Goal: Task Accomplishment & Management: Manage account settings

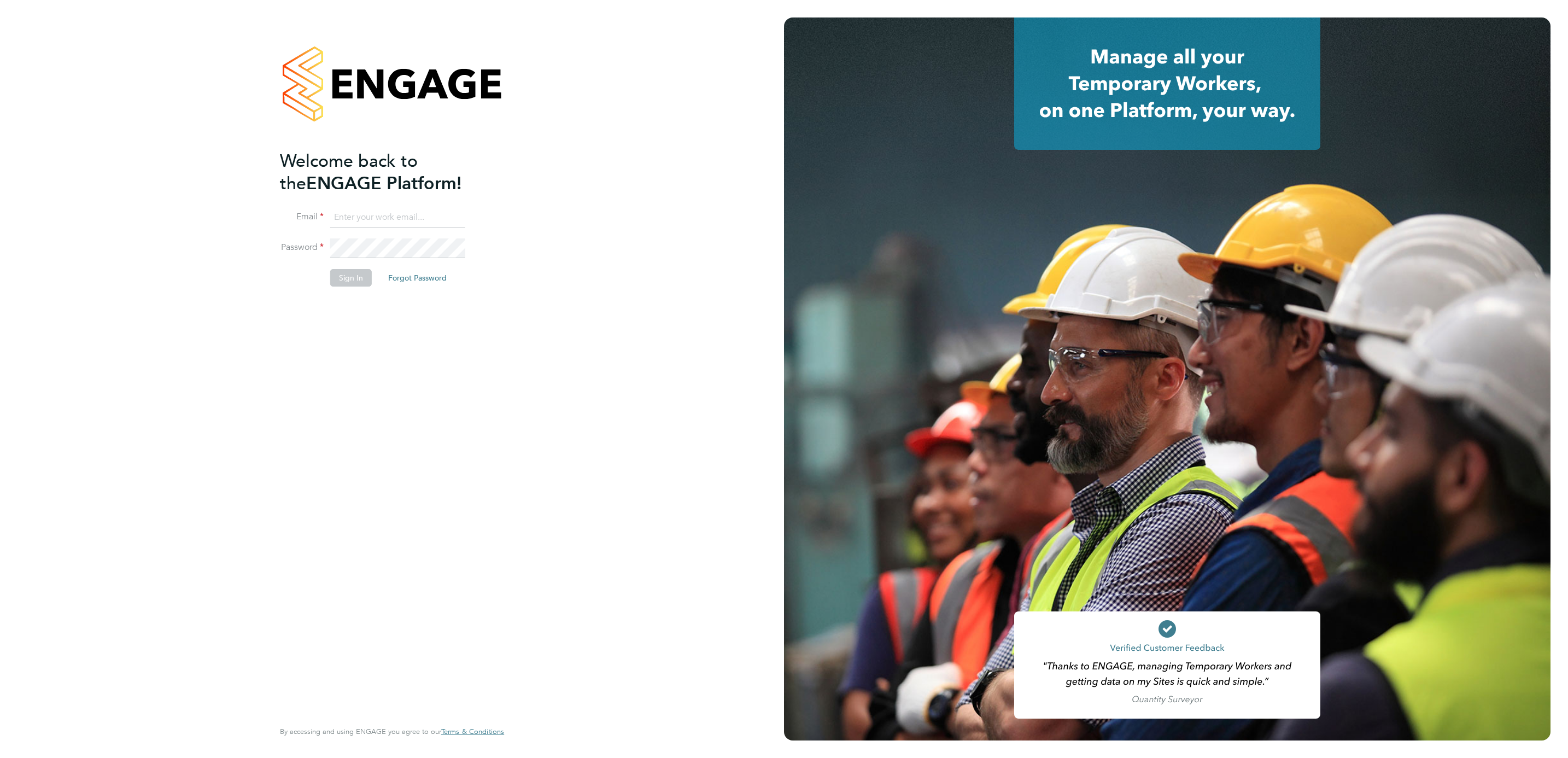
type input "[PERSON_NAME][EMAIL_ADDRESS][PERSON_NAME][DOMAIN_NAME]"
click at [354, 276] on button "Sign In" at bounding box center [351, 278] width 41 height 18
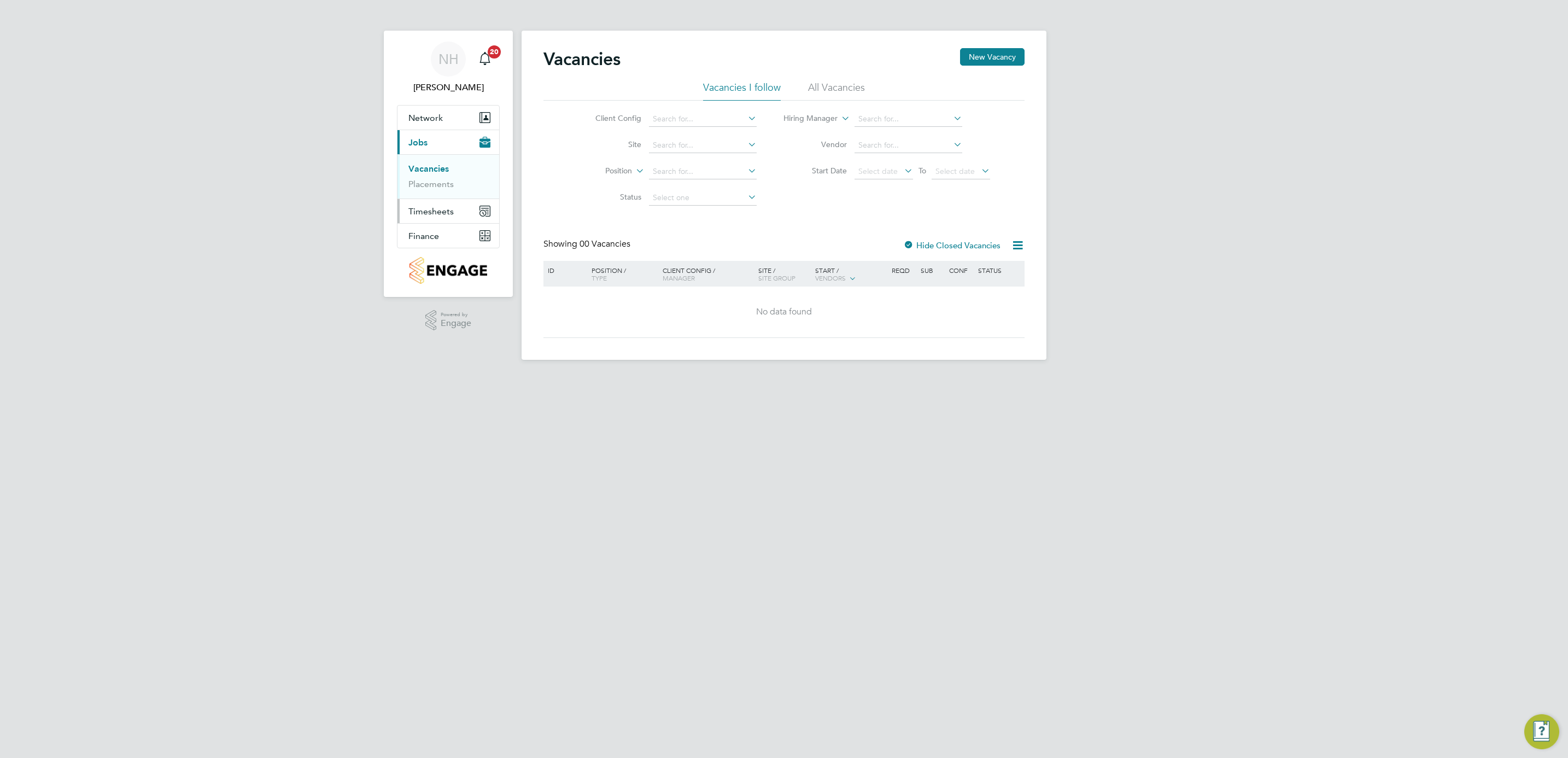
click at [441, 207] on span "Timesheets" at bounding box center [431, 211] width 46 height 10
click at [436, 189] on link "Timesheets" at bounding box center [431, 193] width 46 height 10
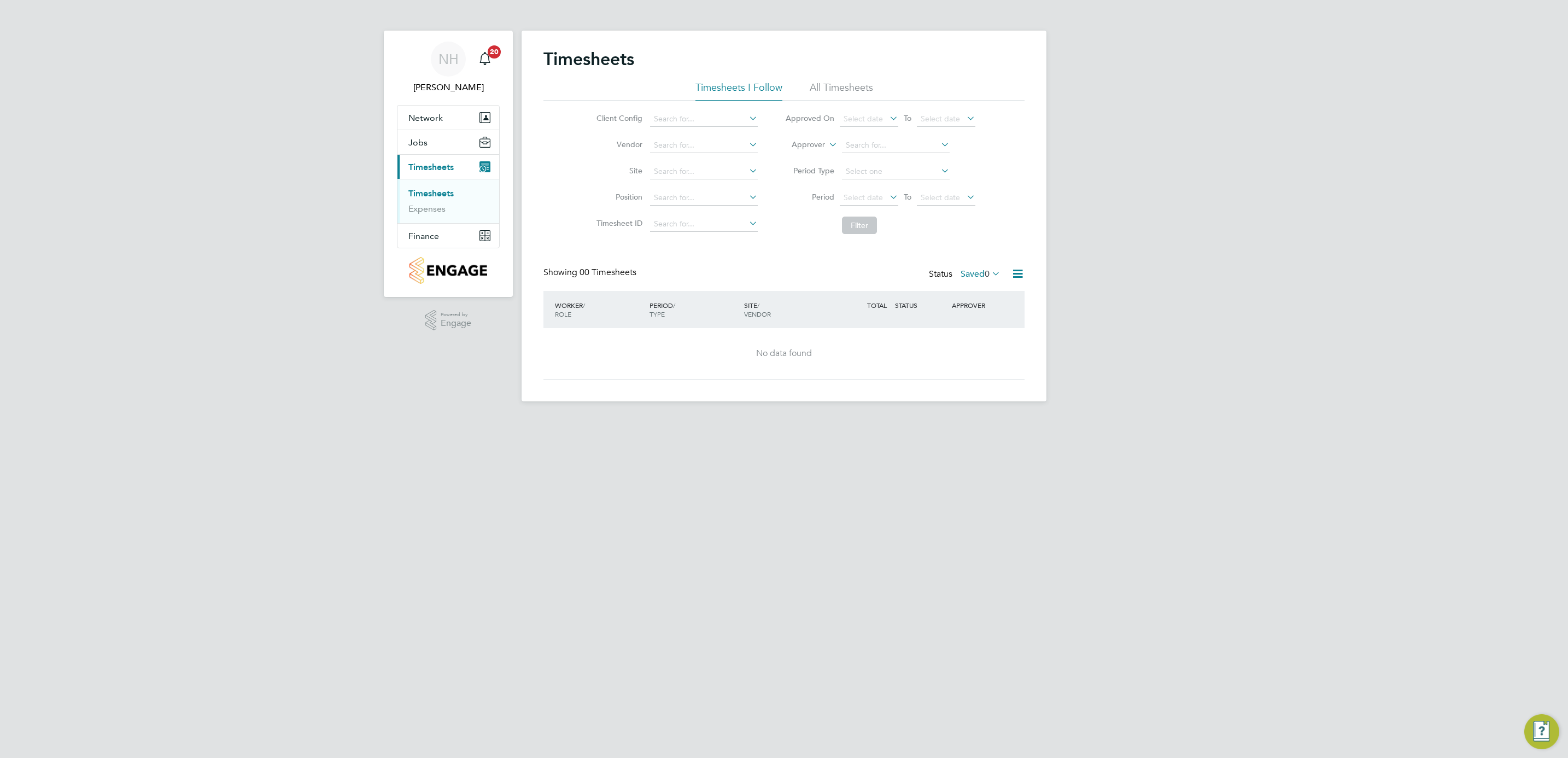
click at [976, 271] on label "Saved 0" at bounding box center [981, 274] width 40 height 11
click at [959, 323] on li "Submitted" at bounding box center [965, 325] width 51 height 15
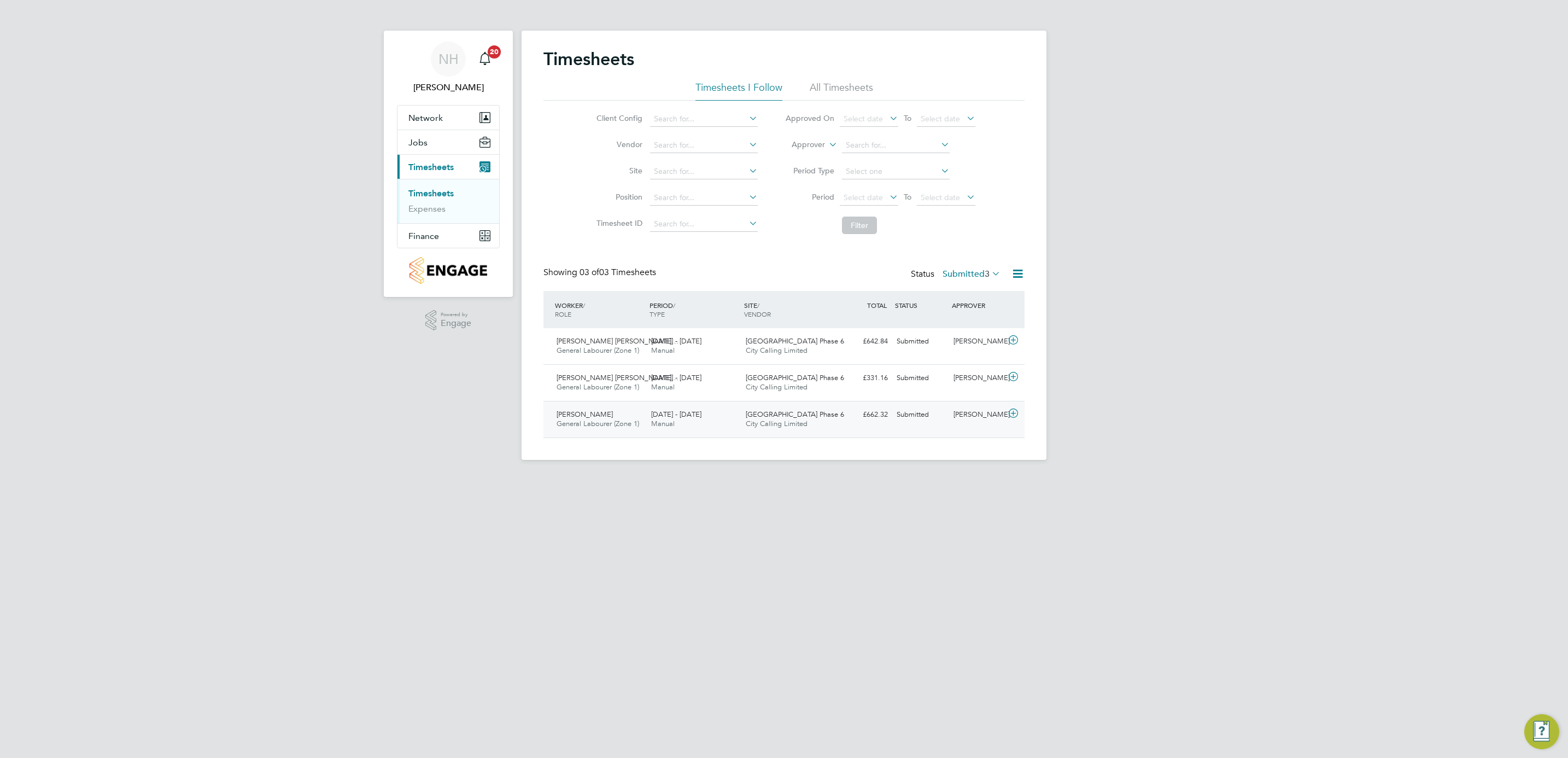
click at [973, 414] on div "Nikki Hobden" at bounding box center [977, 415] width 57 height 18
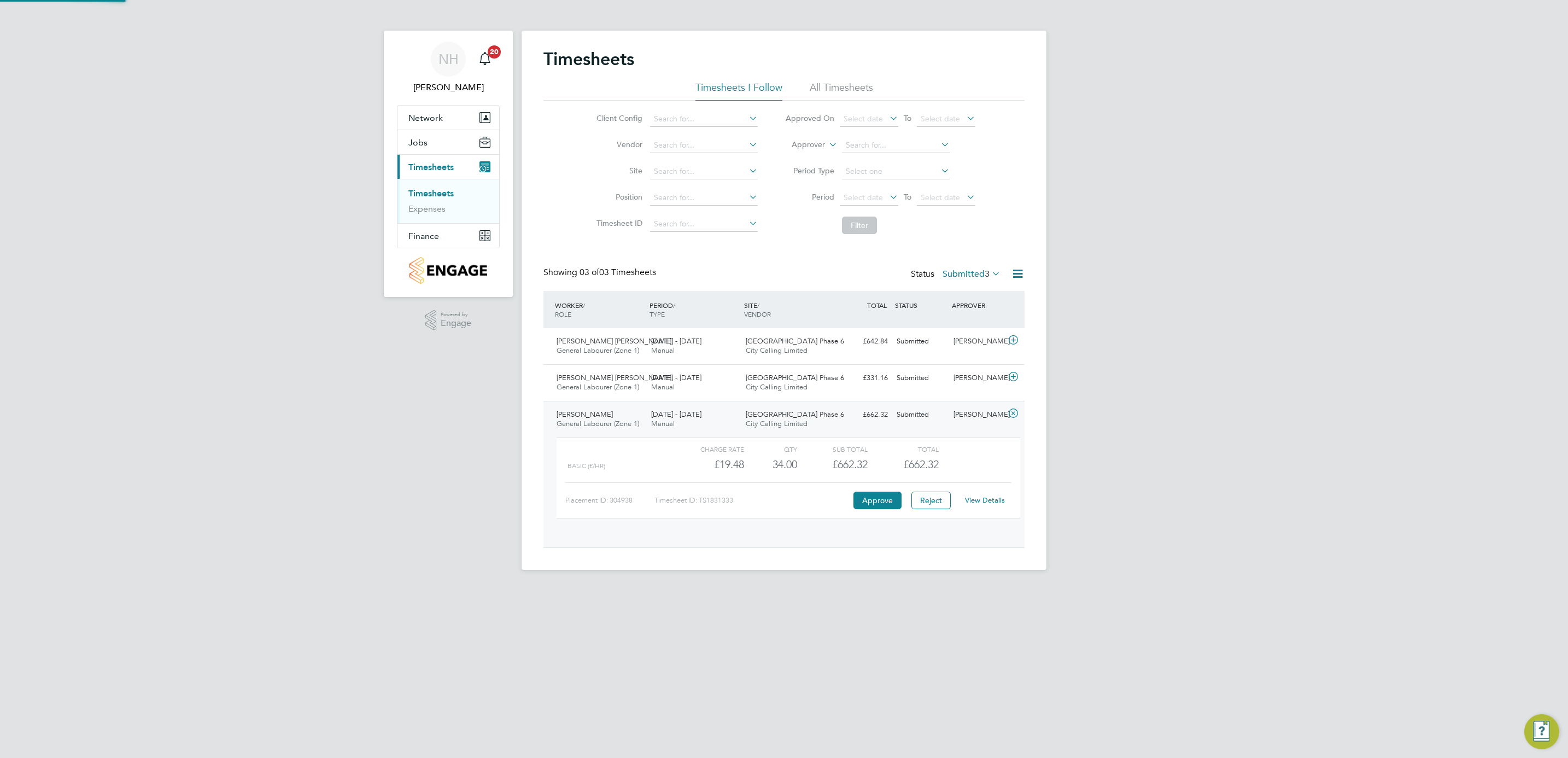
scroll to position [18, 107]
click at [986, 497] on div "View Details" at bounding box center [985, 500] width 54 height 18
click at [986, 502] on link "View Details" at bounding box center [985, 500] width 40 height 9
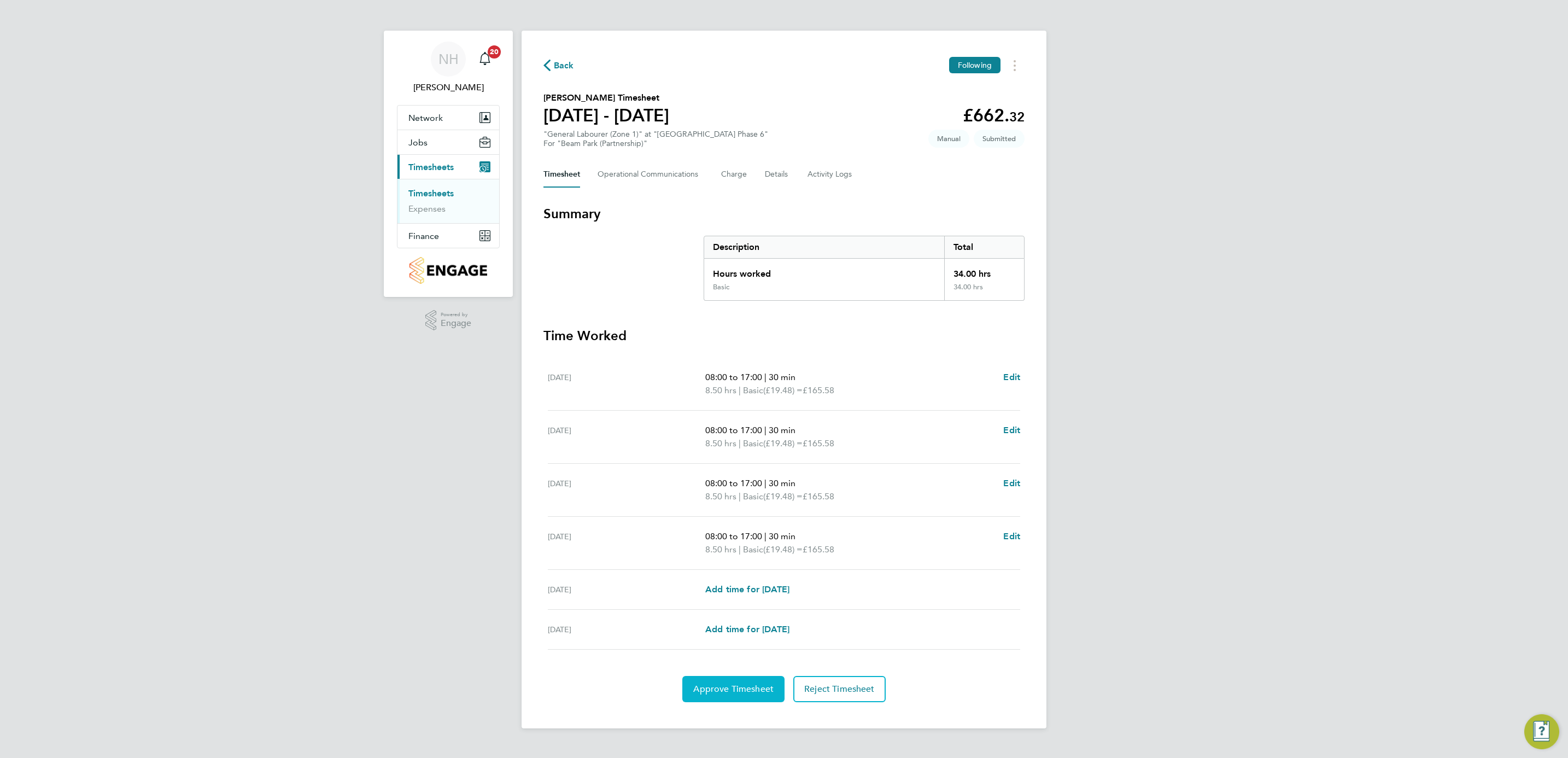
click at [740, 695] on span "Approve Timesheet" at bounding box center [733, 689] width 80 height 11
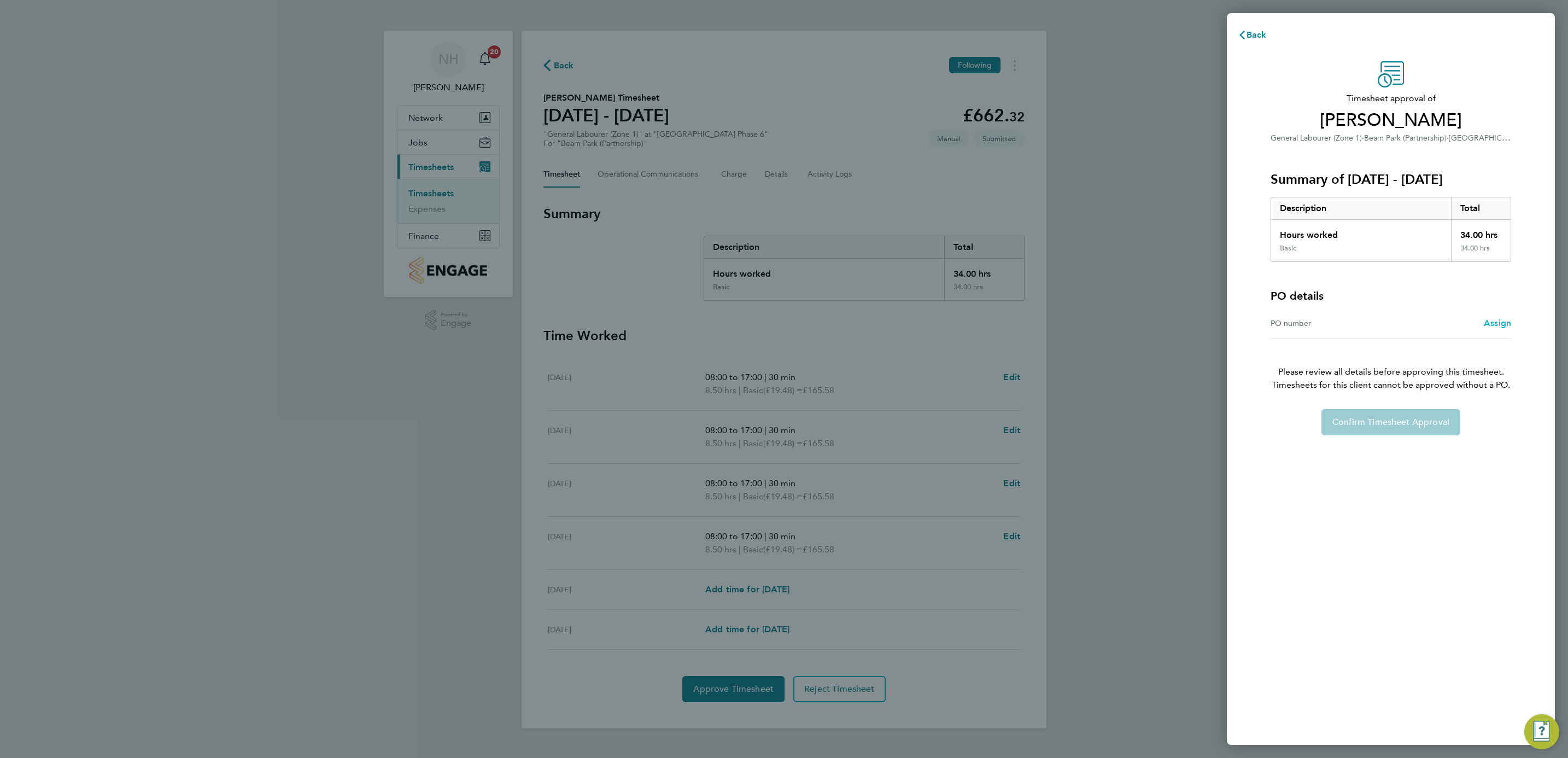
click at [1501, 325] on span "Assign" at bounding box center [1497, 323] width 27 height 10
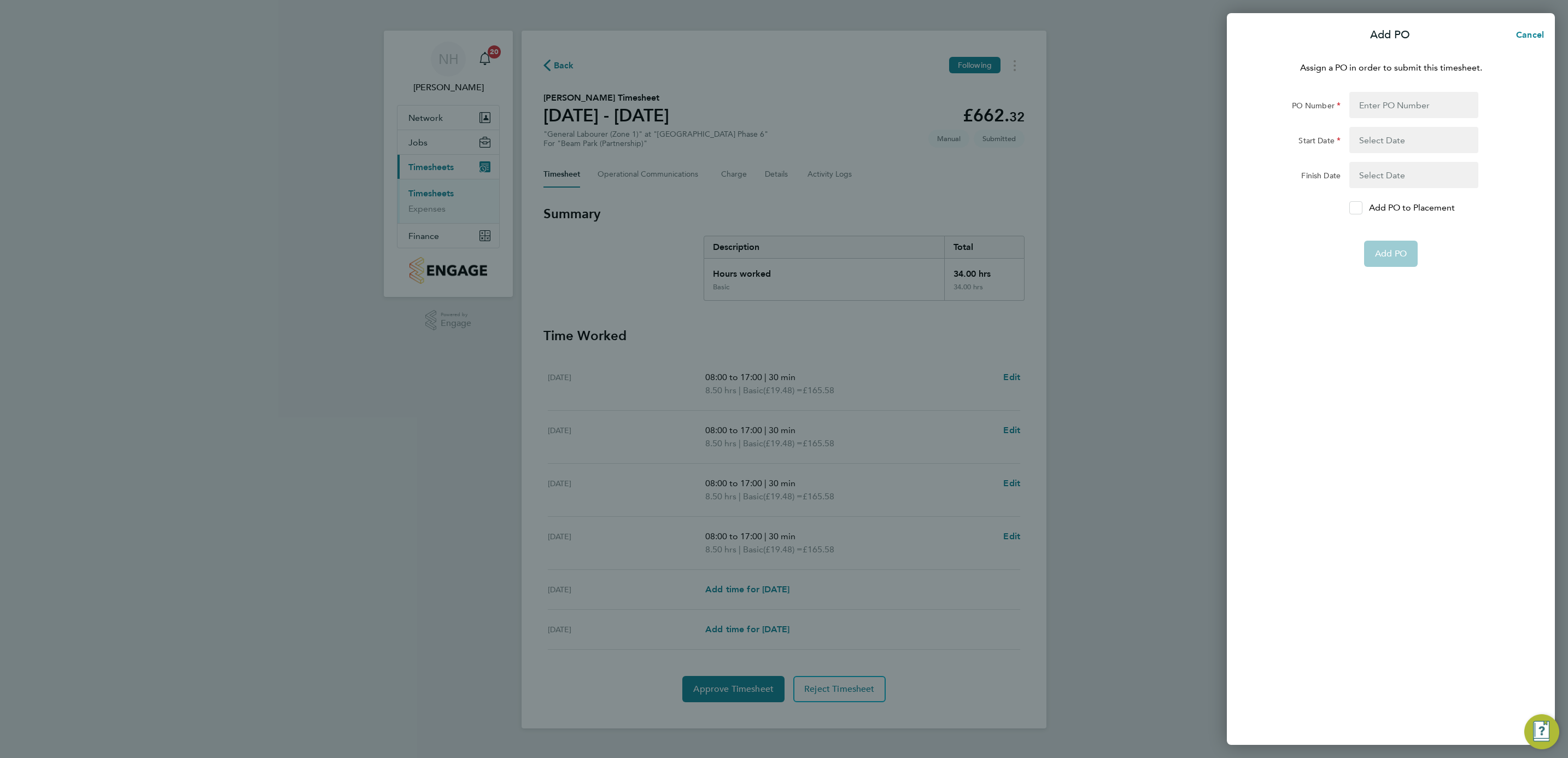
click at [1351, 207] on div at bounding box center [1356, 208] width 13 height 13
click at [1360, 208] on input "Add PO to Placement" at bounding box center [1360, 208] width 0 height 0
drag, startPoint x: 1377, startPoint y: 104, endPoint x: 1372, endPoint y: 107, distance: 5.8
click at [1377, 104] on input "PO Number" at bounding box center [1414, 105] width 129 height 26
type input "H66979"
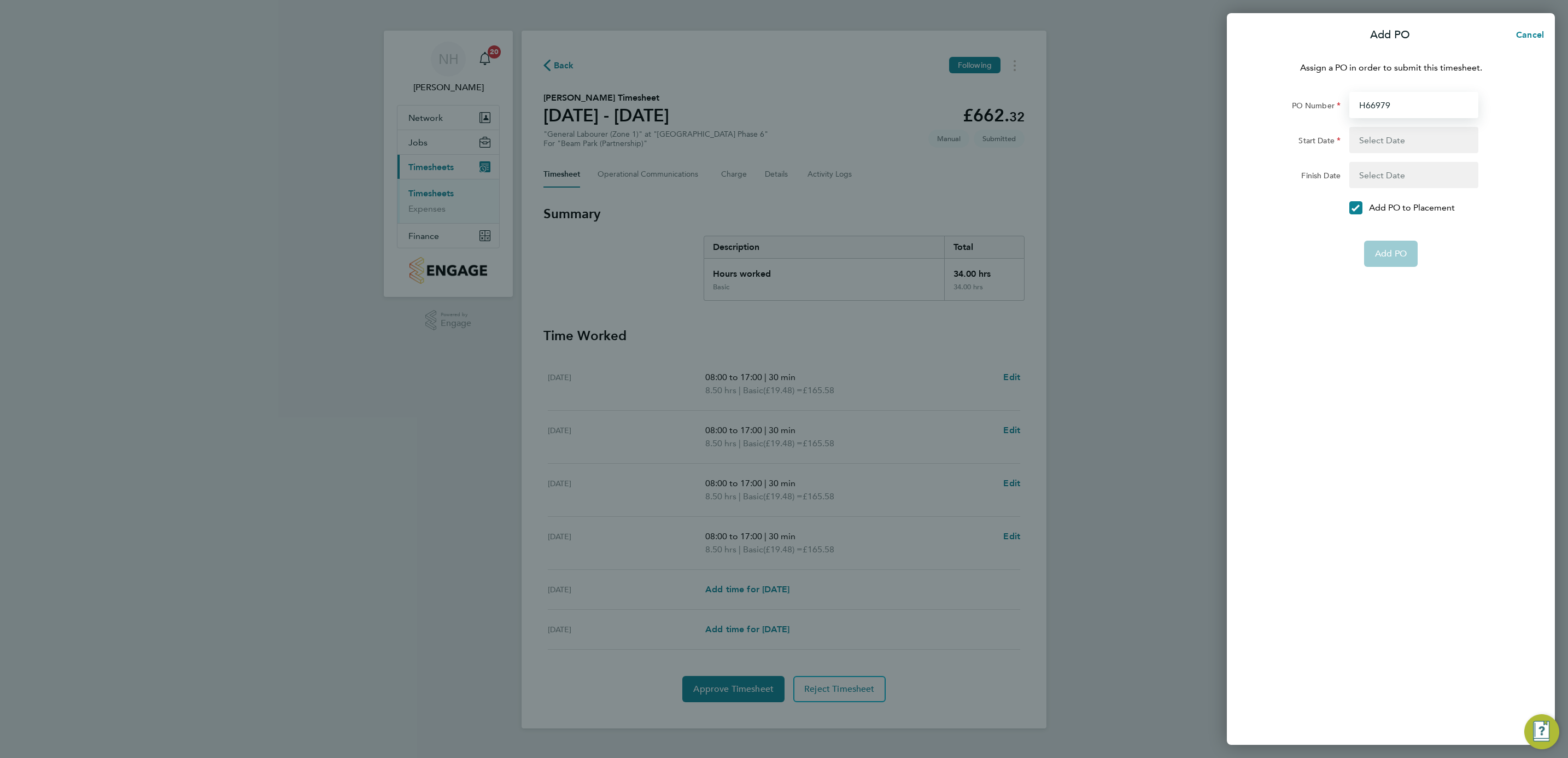
type input "[DATE]"
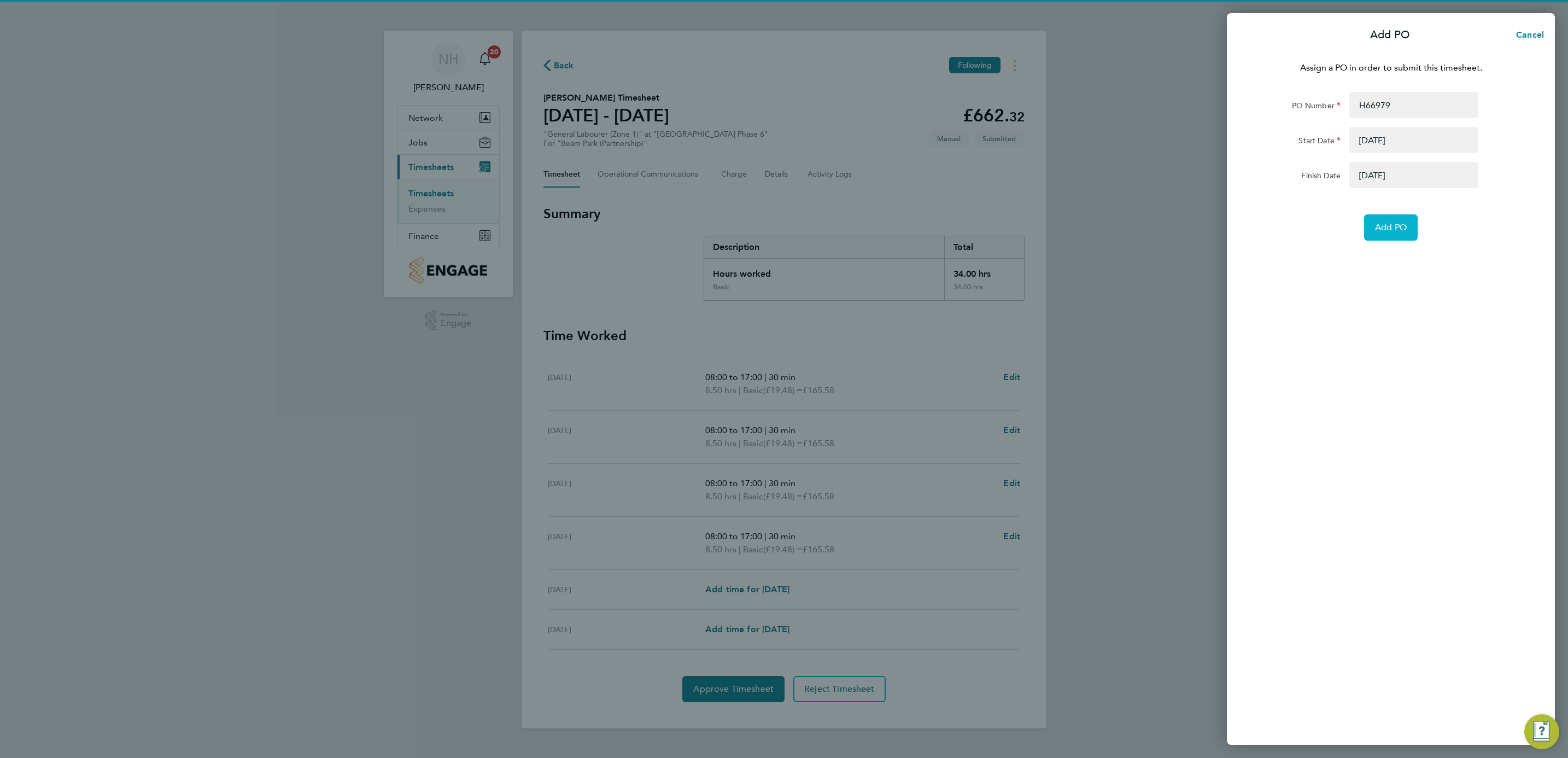
click at [1391, 233] on button "Add PO" at bounding box center [1391, 227] width 54 height 26
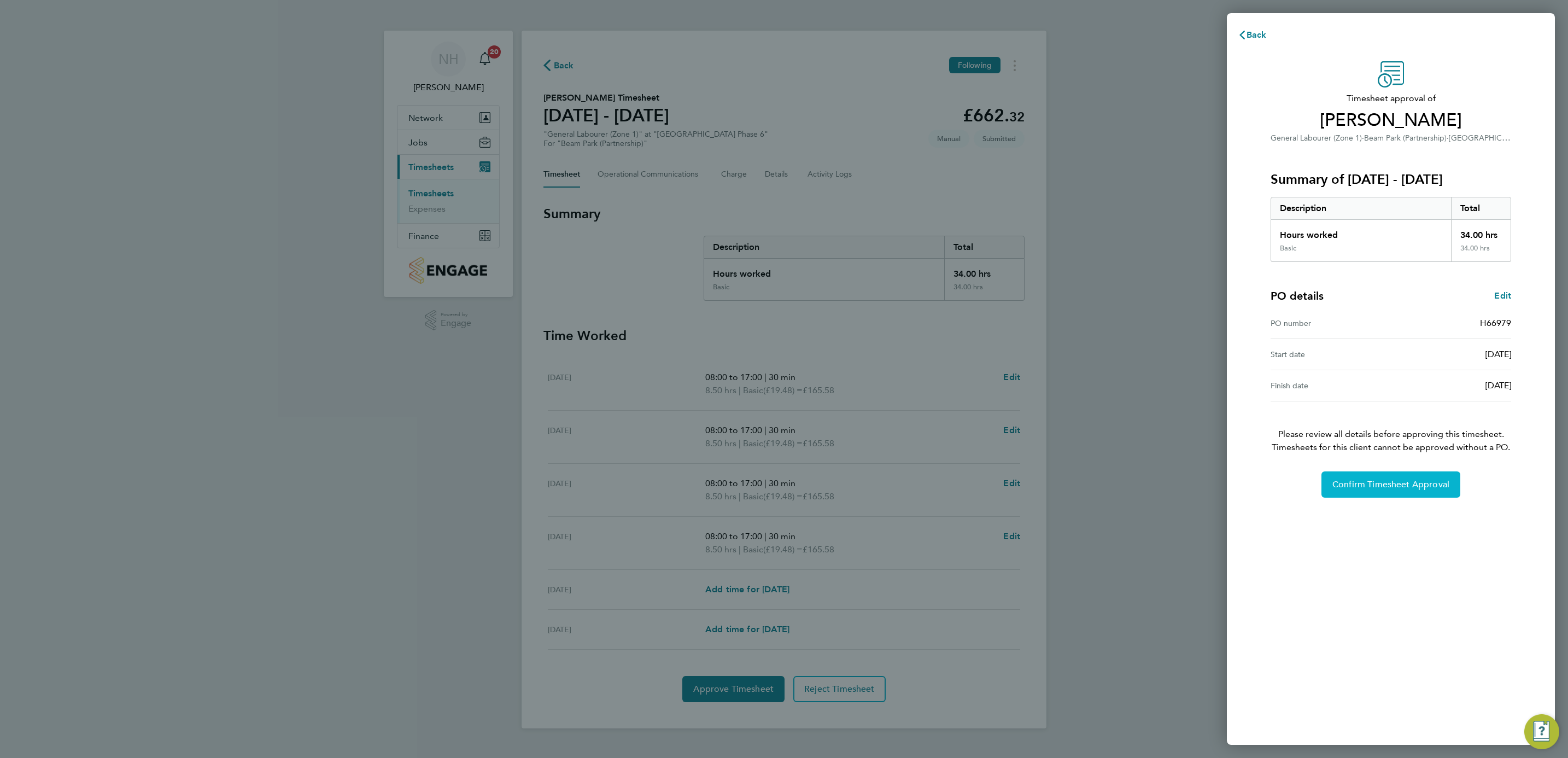
click at [1365, 486] on span "Confirm Timesheet Approval" at bounding box center [1391, 485] width 117 height 11
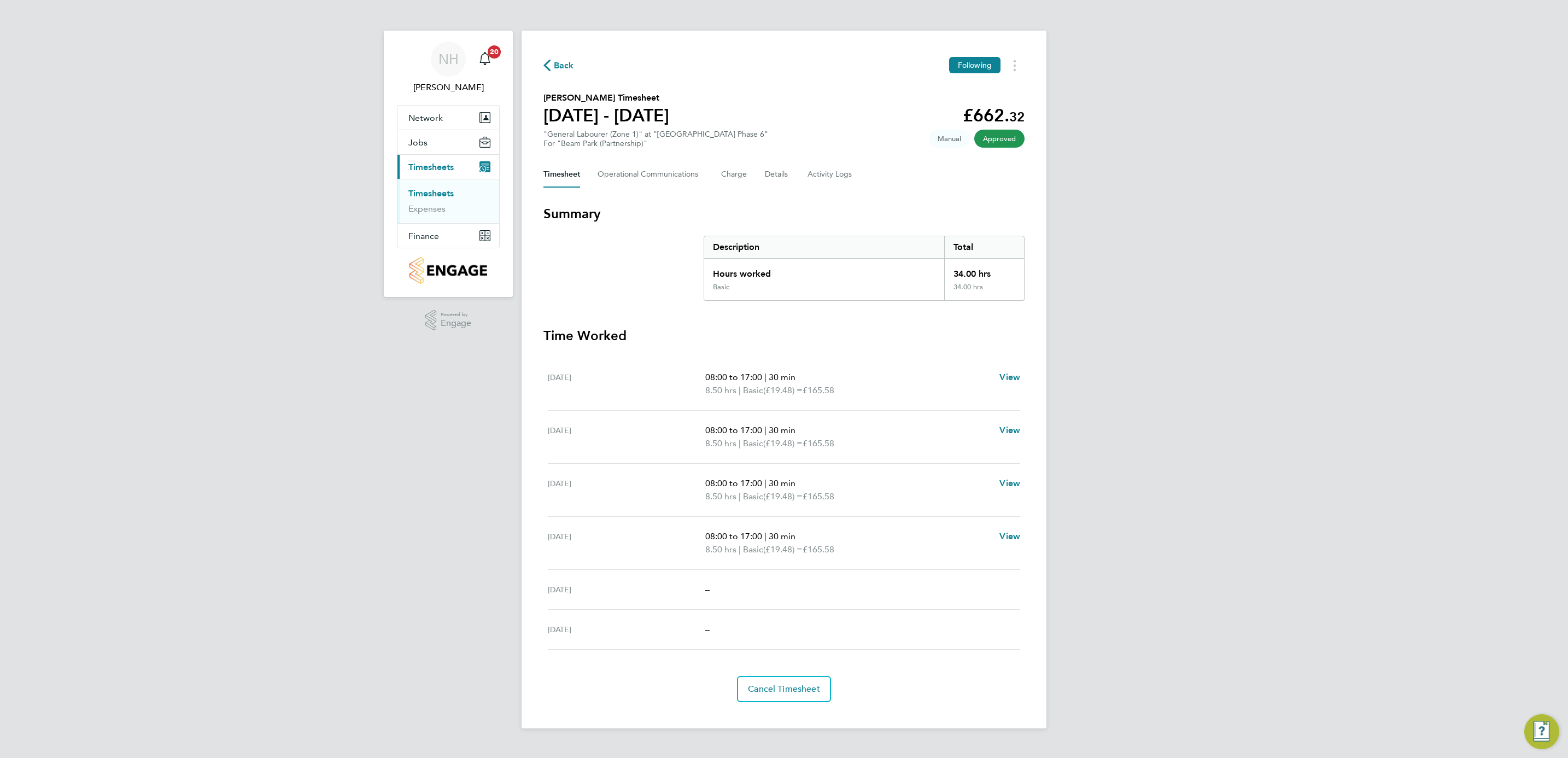
click at [556, 60] on span "Back" at bounding box center [564, 66] width 20 height 13
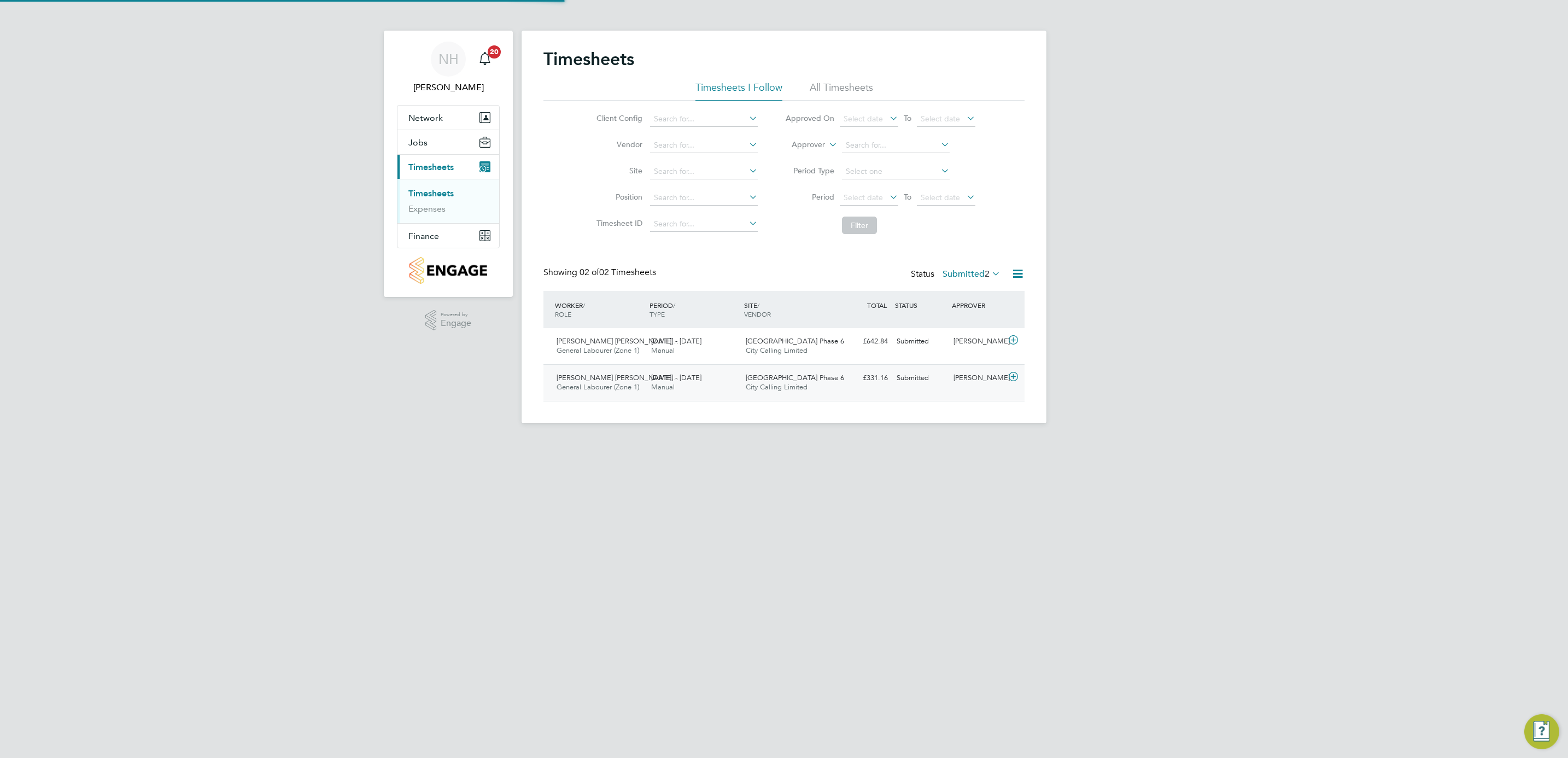
scroll to position [28, 95]
click at [971, 379] on div "[PERSON_NAME]" at bounding box center [977, 378] width 57 height 18
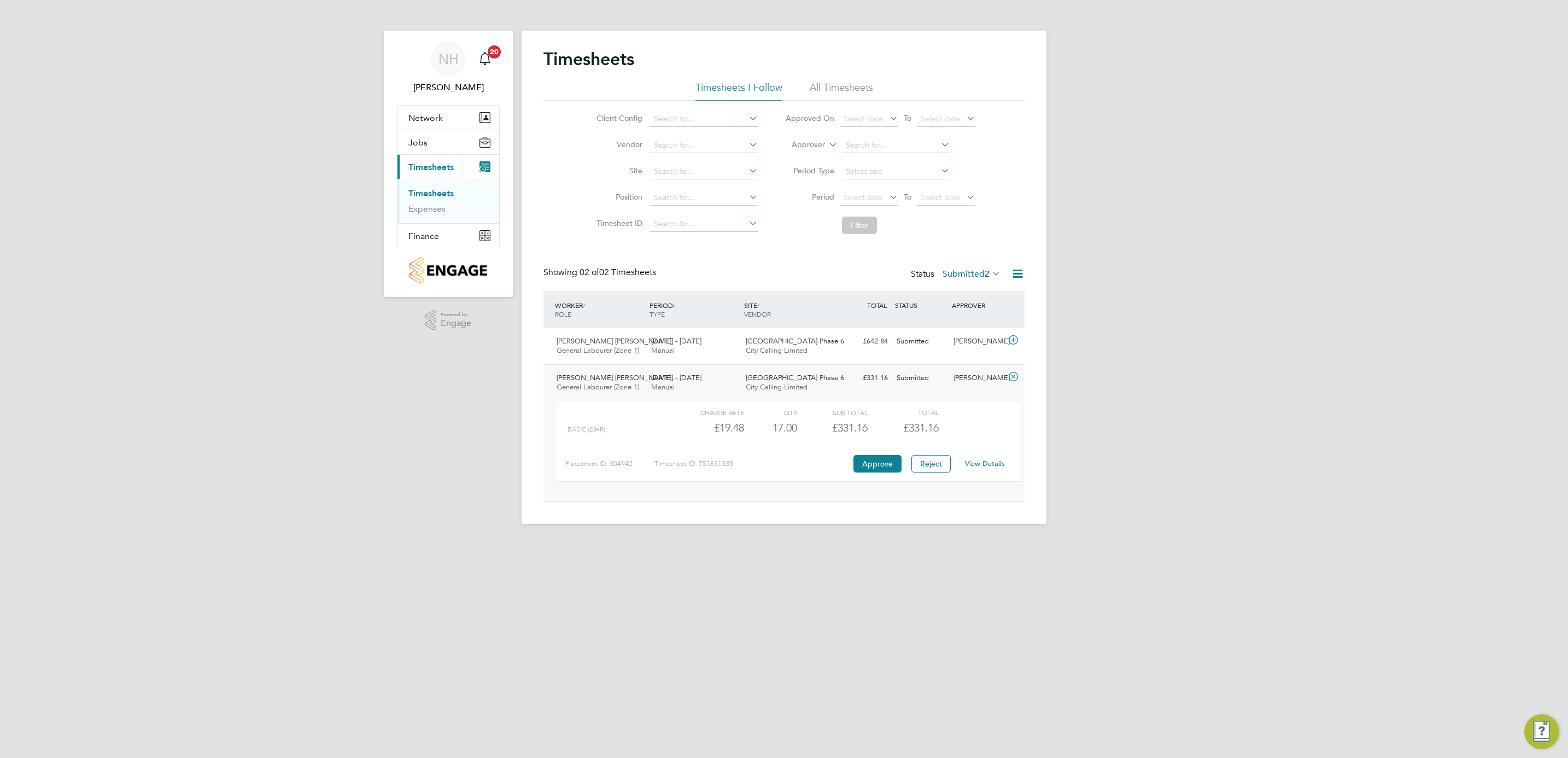
click at [990, 466] on link "View Details" at bounding box center [985, 463] width 40 height 9
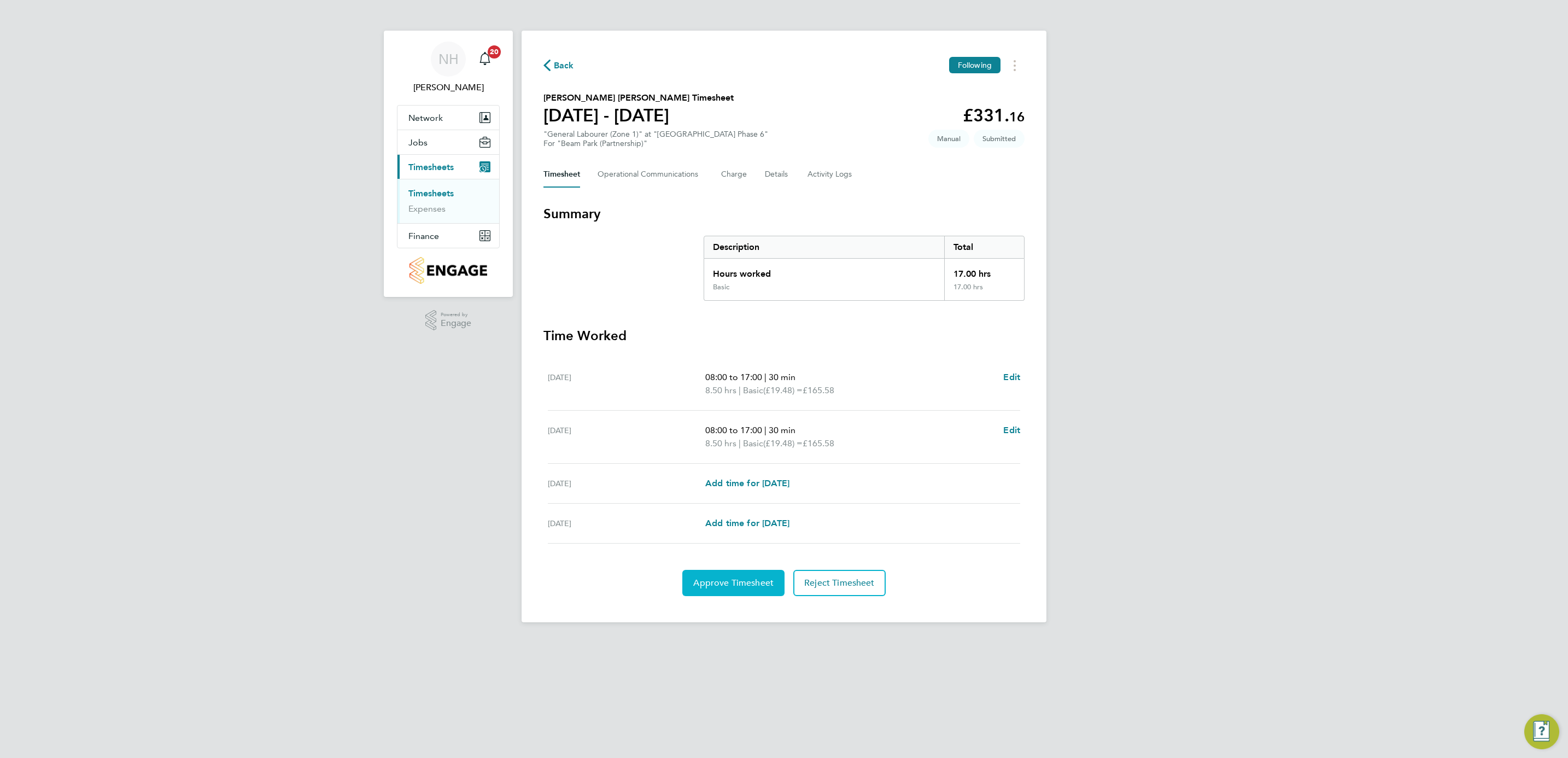
click at [749, 572] on button "Approve Timesheet" at bounding box center [733, 583] width 102 height 26
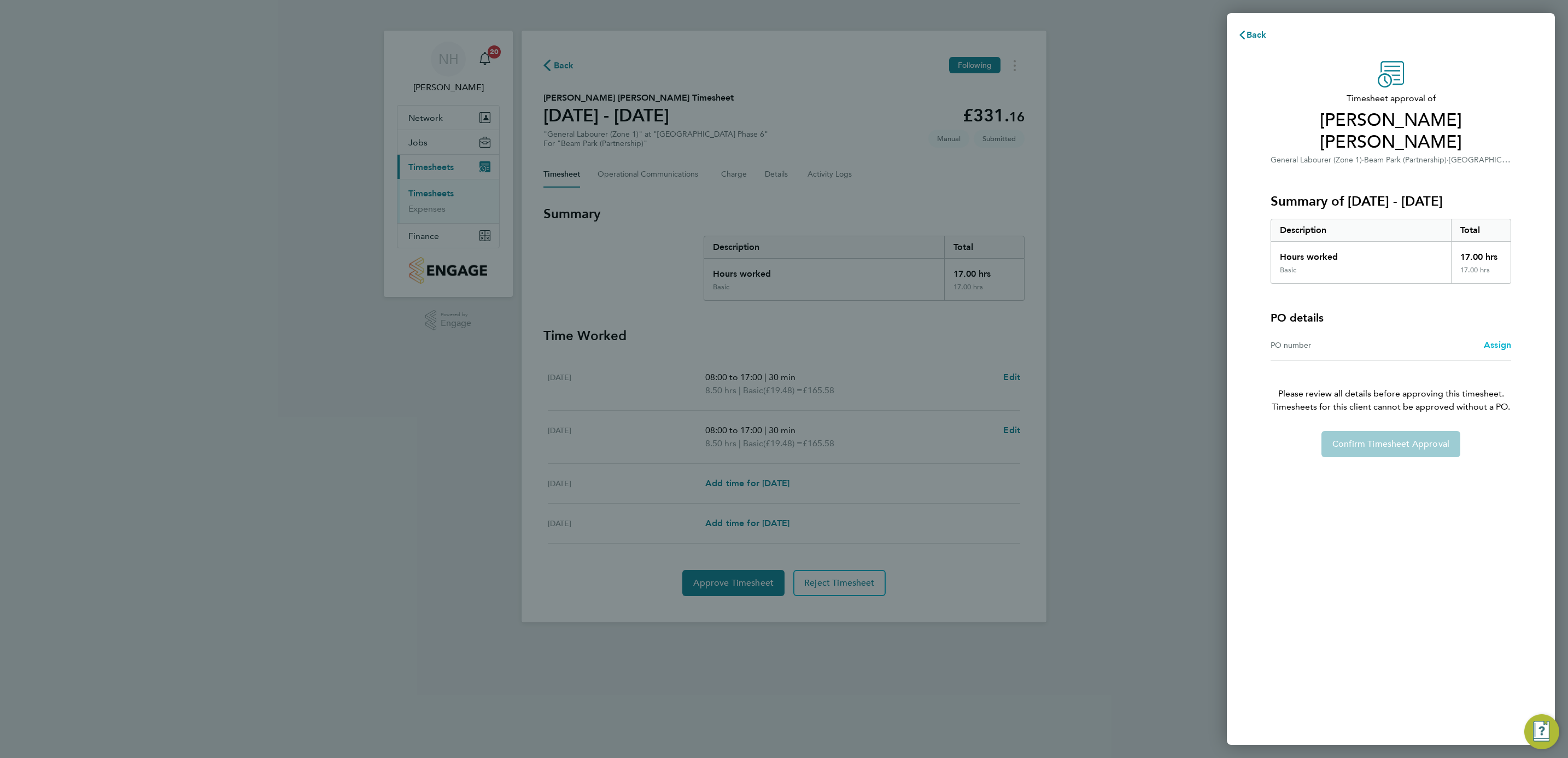
click at [1490, 340] on span "Assign" at bounding box center [1497, 345] width 27 height 10
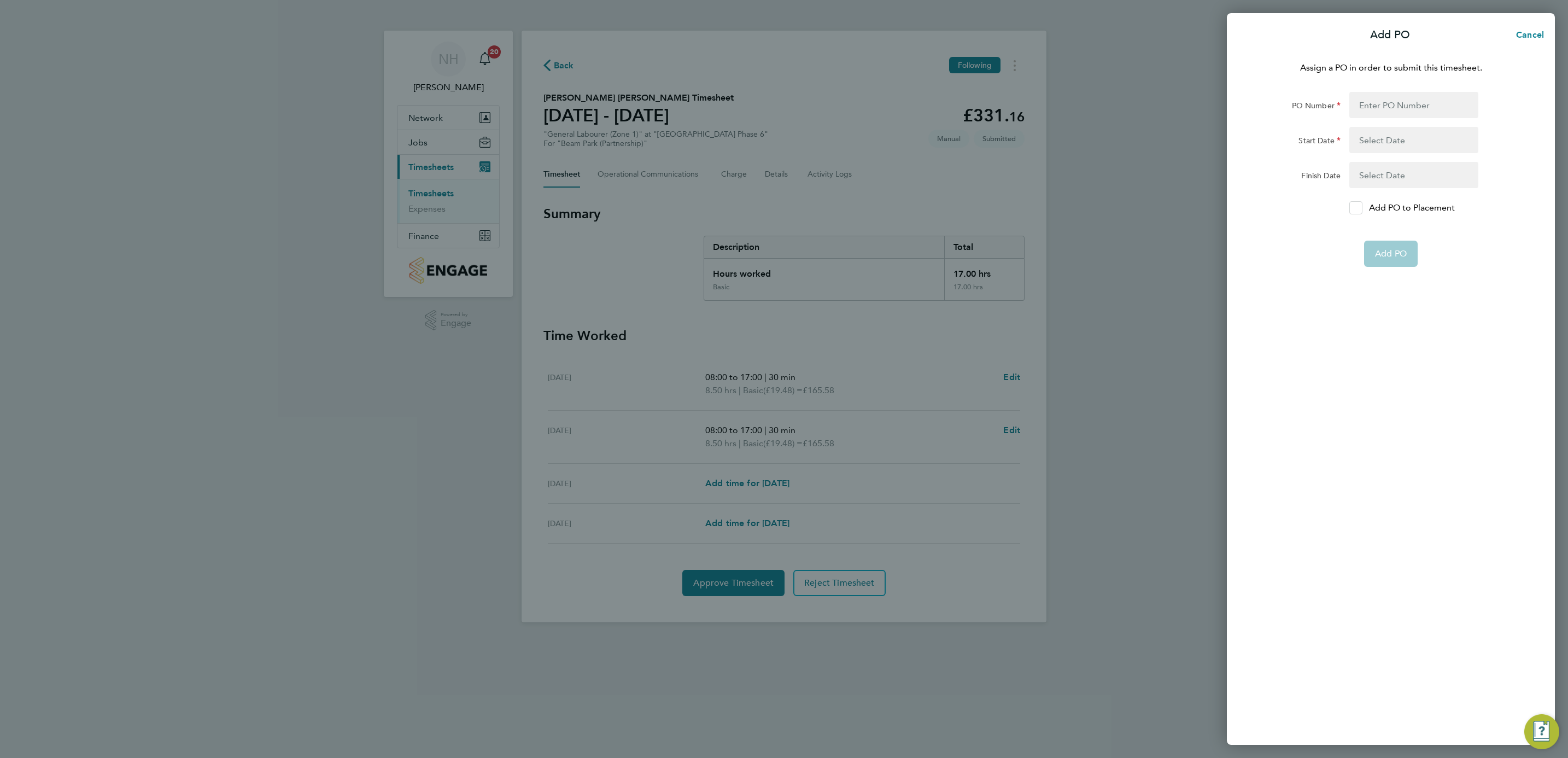
click at [1357, 207] on icon at bounding box center [1356, 208] width 8 height 7
click at [1360, 208] on input "Add PO to Placement" at bounding box center [1360, 208] width 0 height 0
click at [1371, 107] on input "PO Number" at bounding box center [1414, 105] width 129 height 26
type input "H66979"
type input "02 Sep 24"
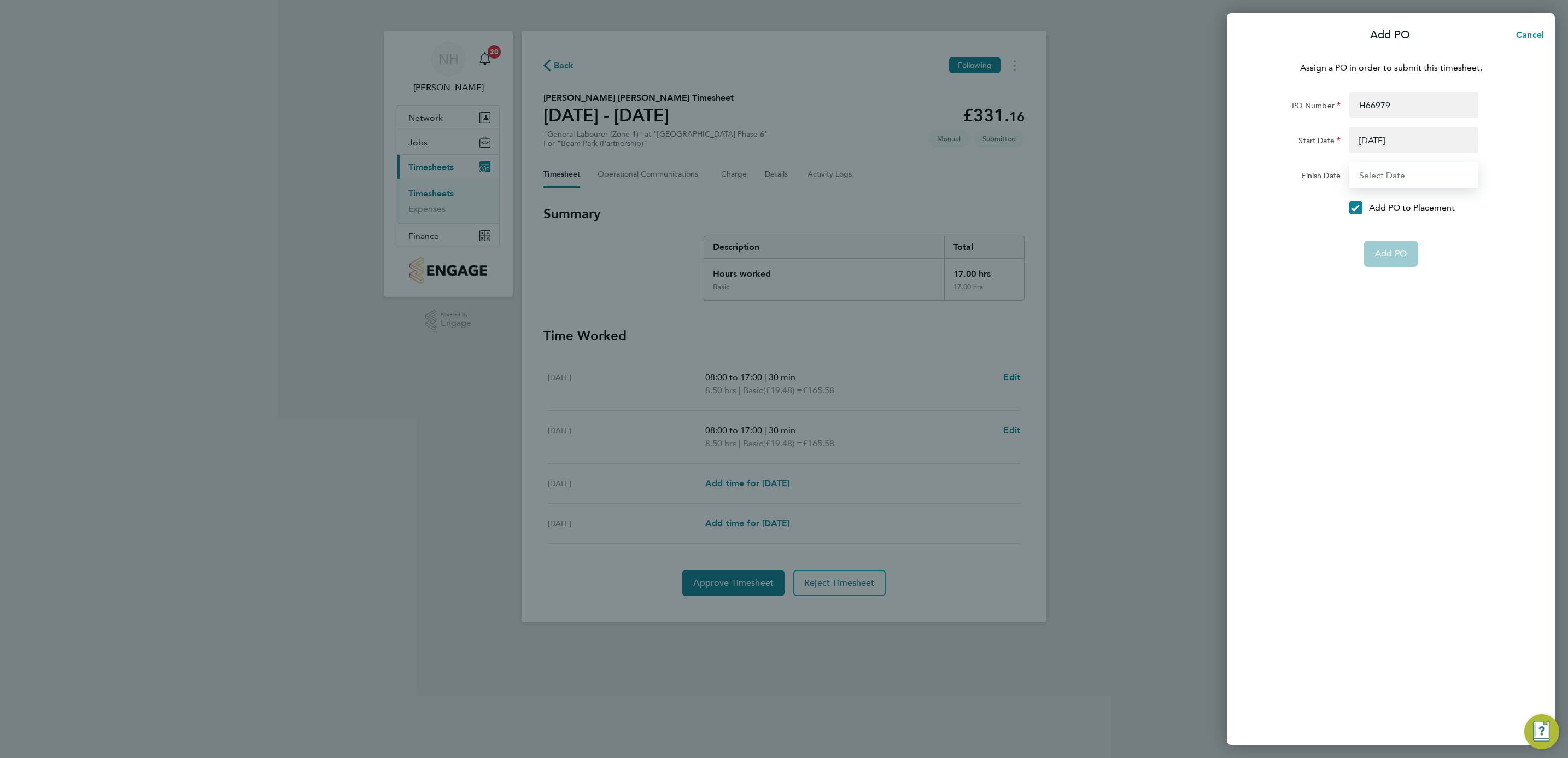
type input "31 Dec 26"
click at [1371, 242] on div "Assign a PO in order to submit this timesheet. PO Number H66979 Start Date 02 S…" at bounding box center [1391, 396] width 328 height 697
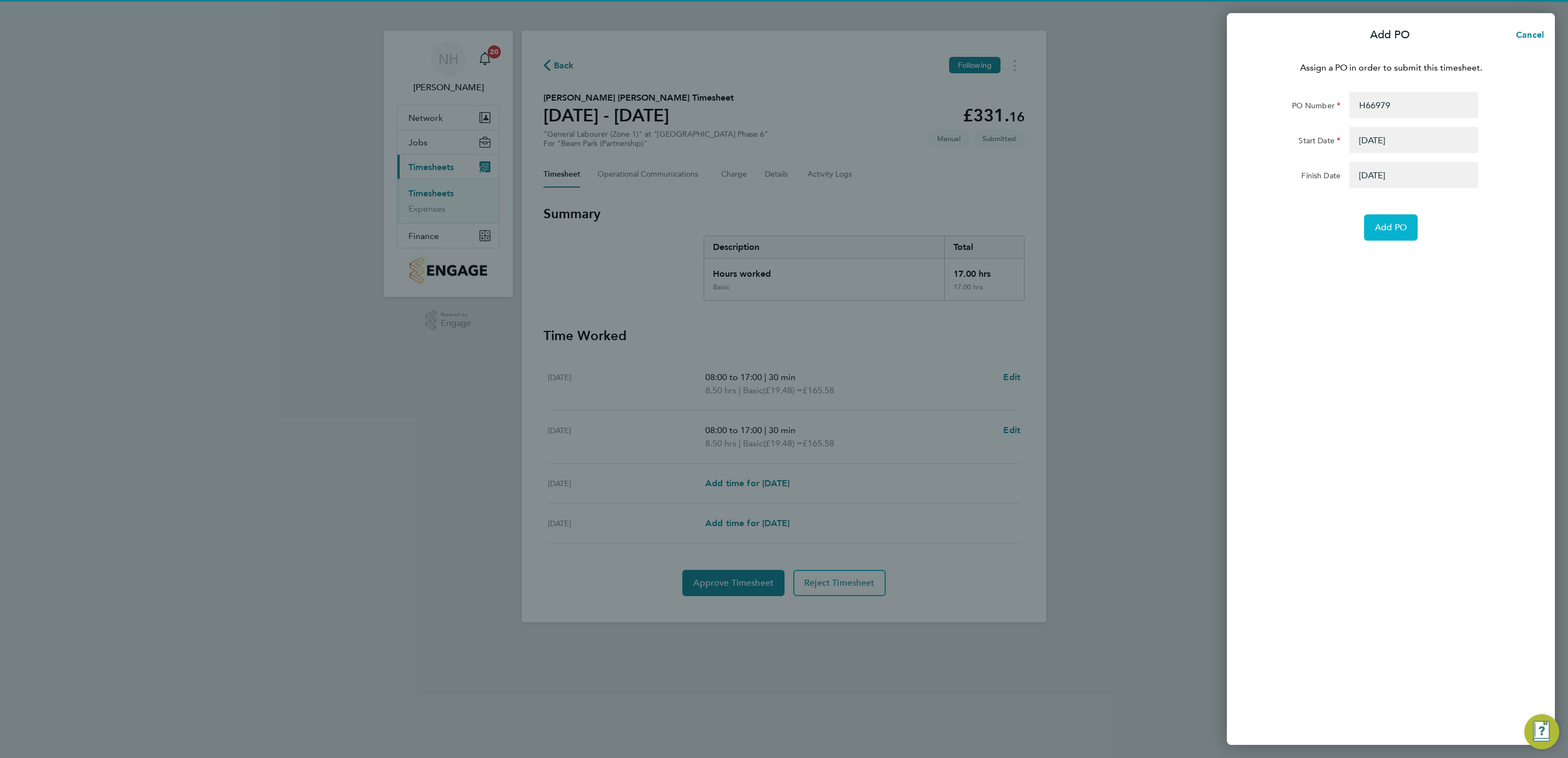
click at [1377, 220] on button "Add PO" at bounding box center [1391, 227] width 54 height 26
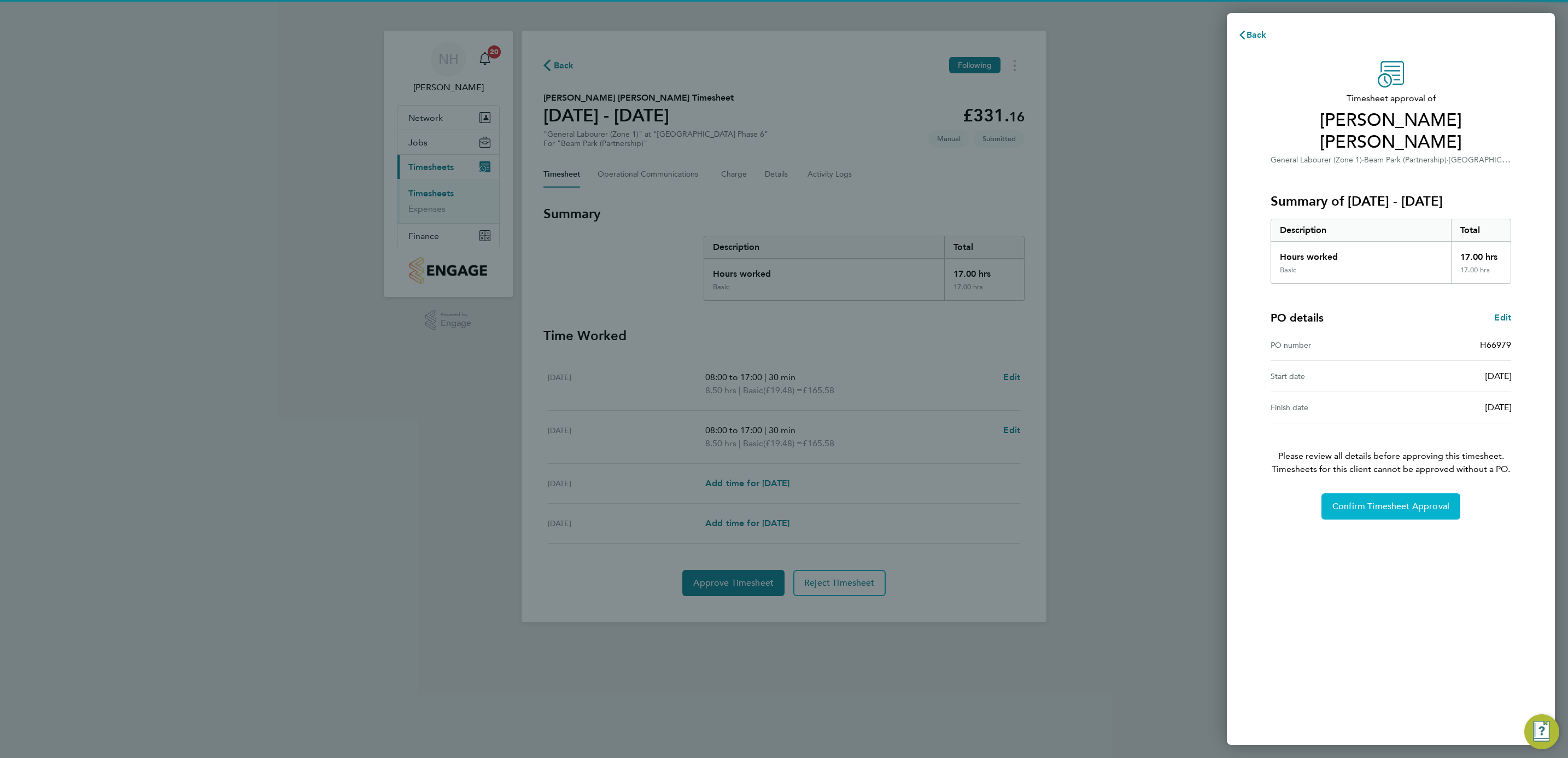
click at [1334, 493] on button "Confirm Timesheet Approval" at bounding box center [1391, 506] width 139 height 26
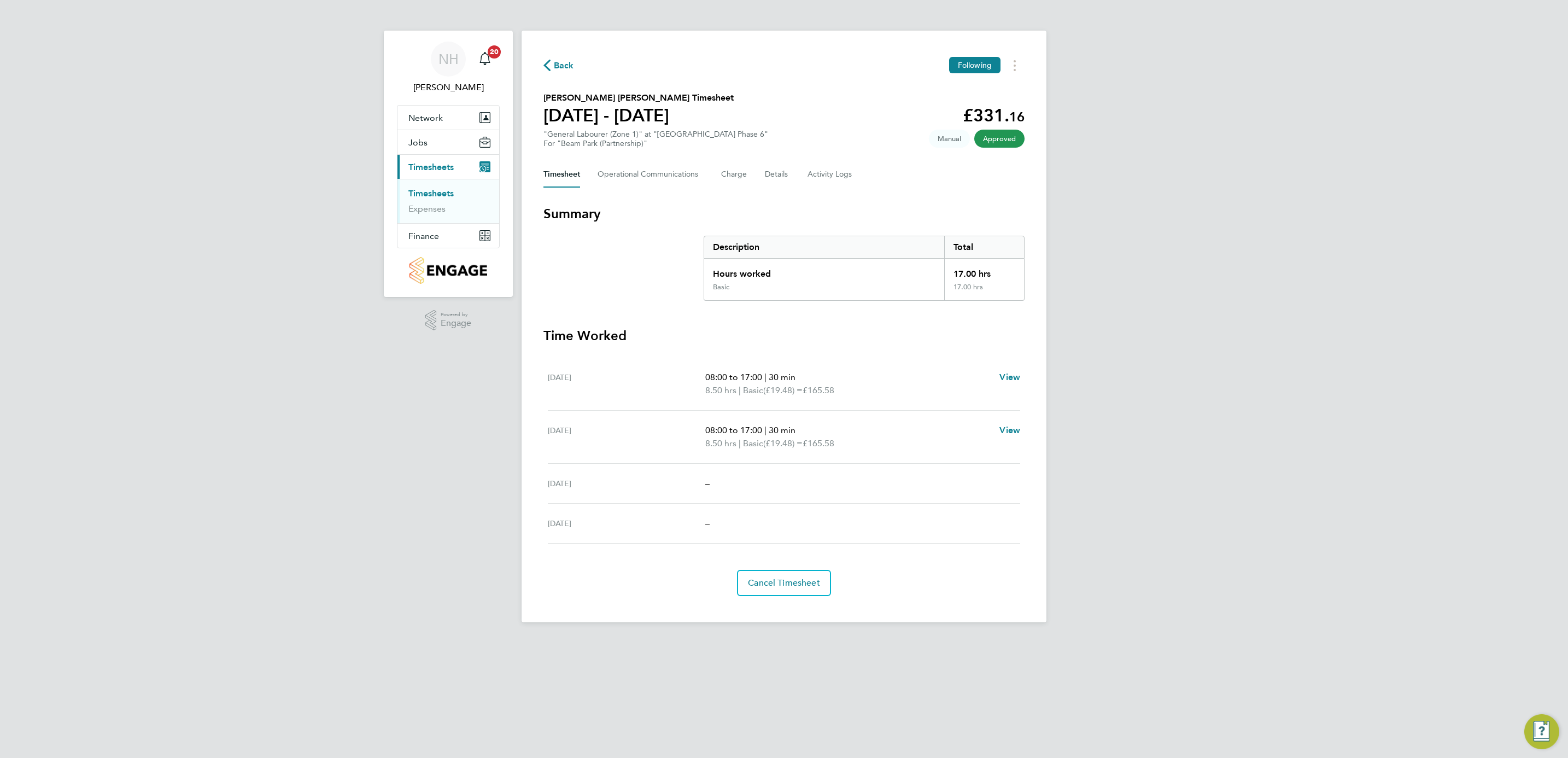
click at [570, 68] on span "Back" at bounding box center [564, 66] width 20 height 13
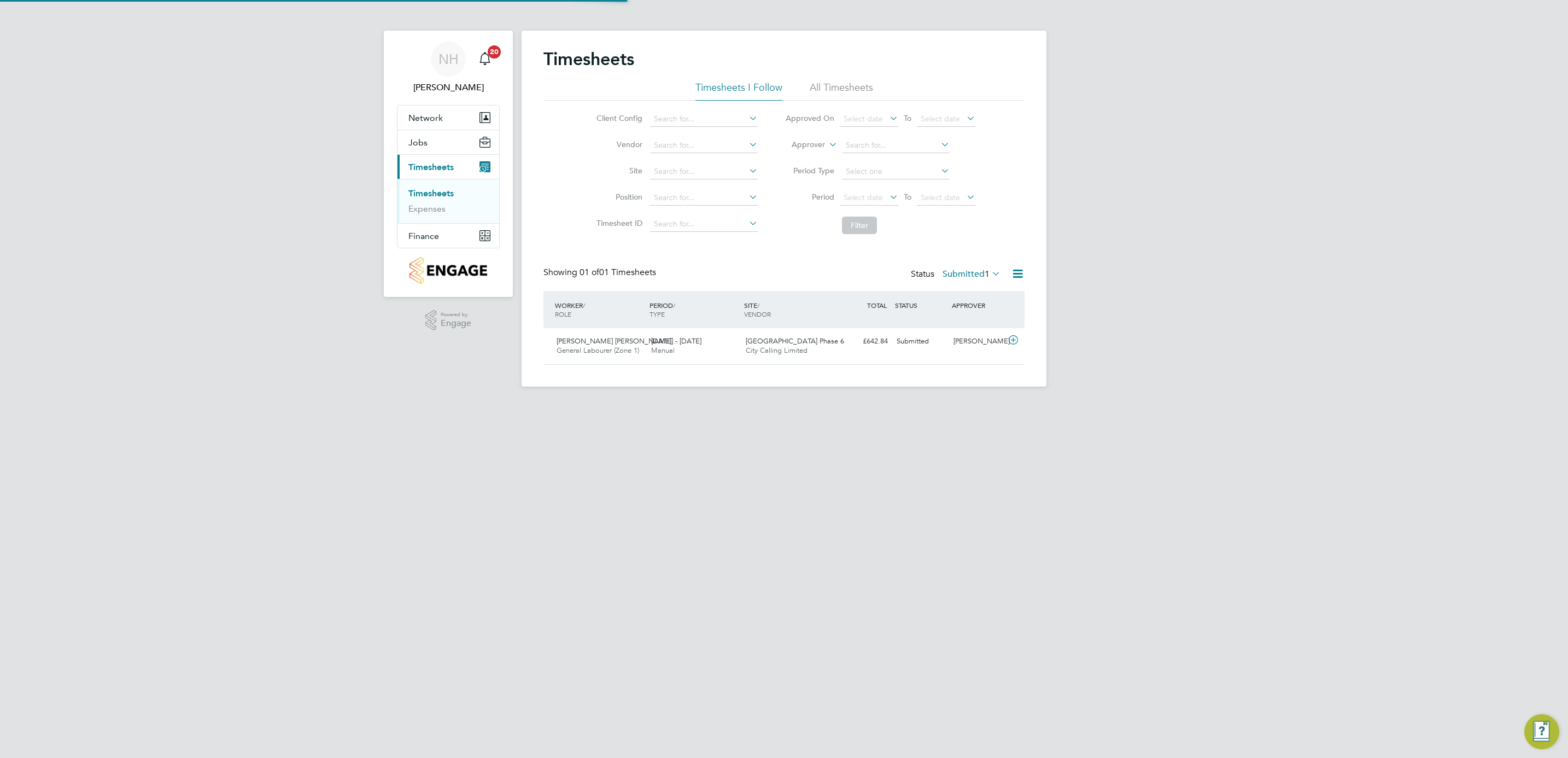
scroll to position [28, 95]
click at [971, 340] on div "[PERSON_NAME]" at bounding box center [977, 342] width 57 height 18
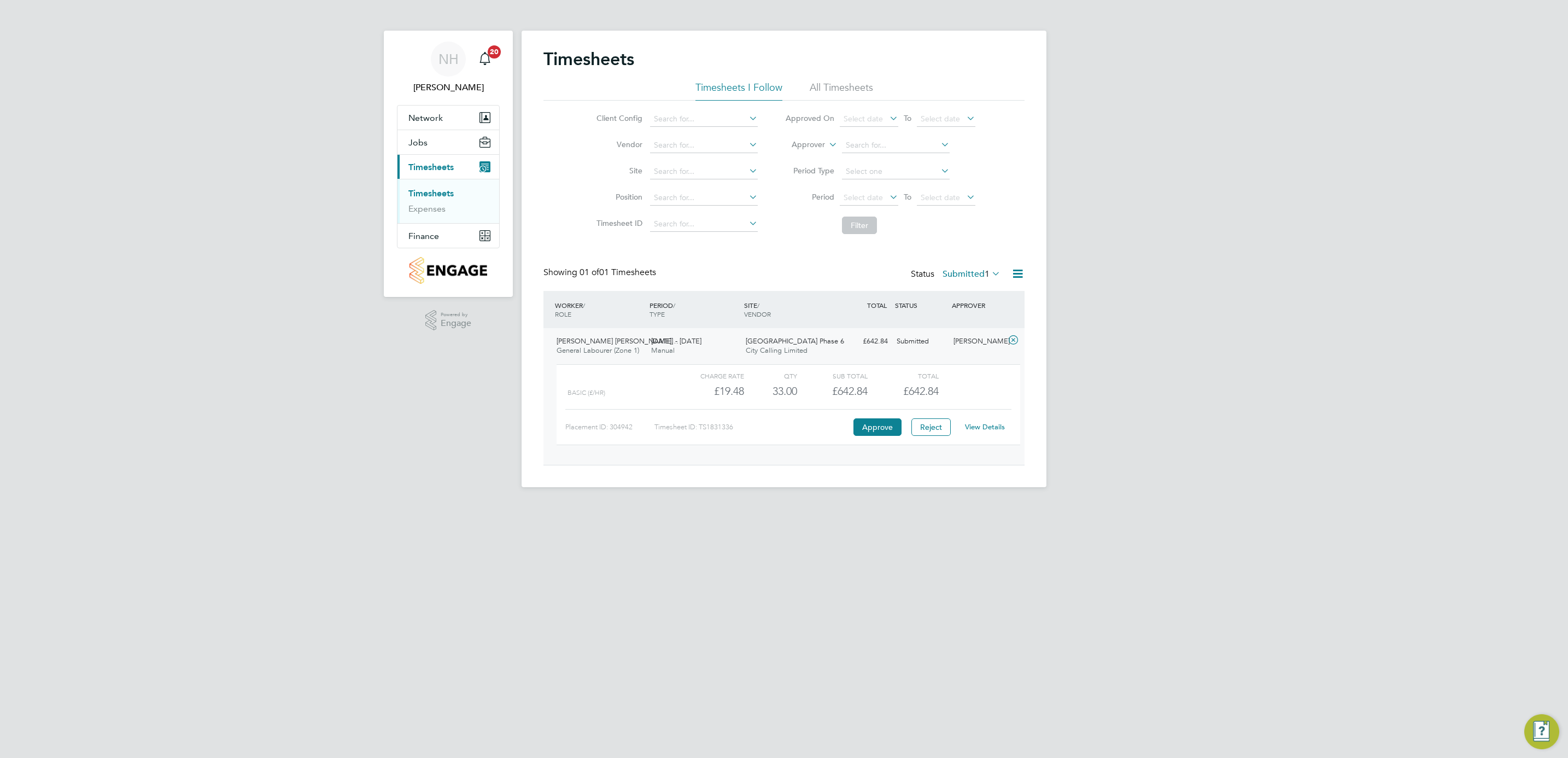
click at [981, 428] on link "View Details" at bounding box center [985, 426] width 40 height 9
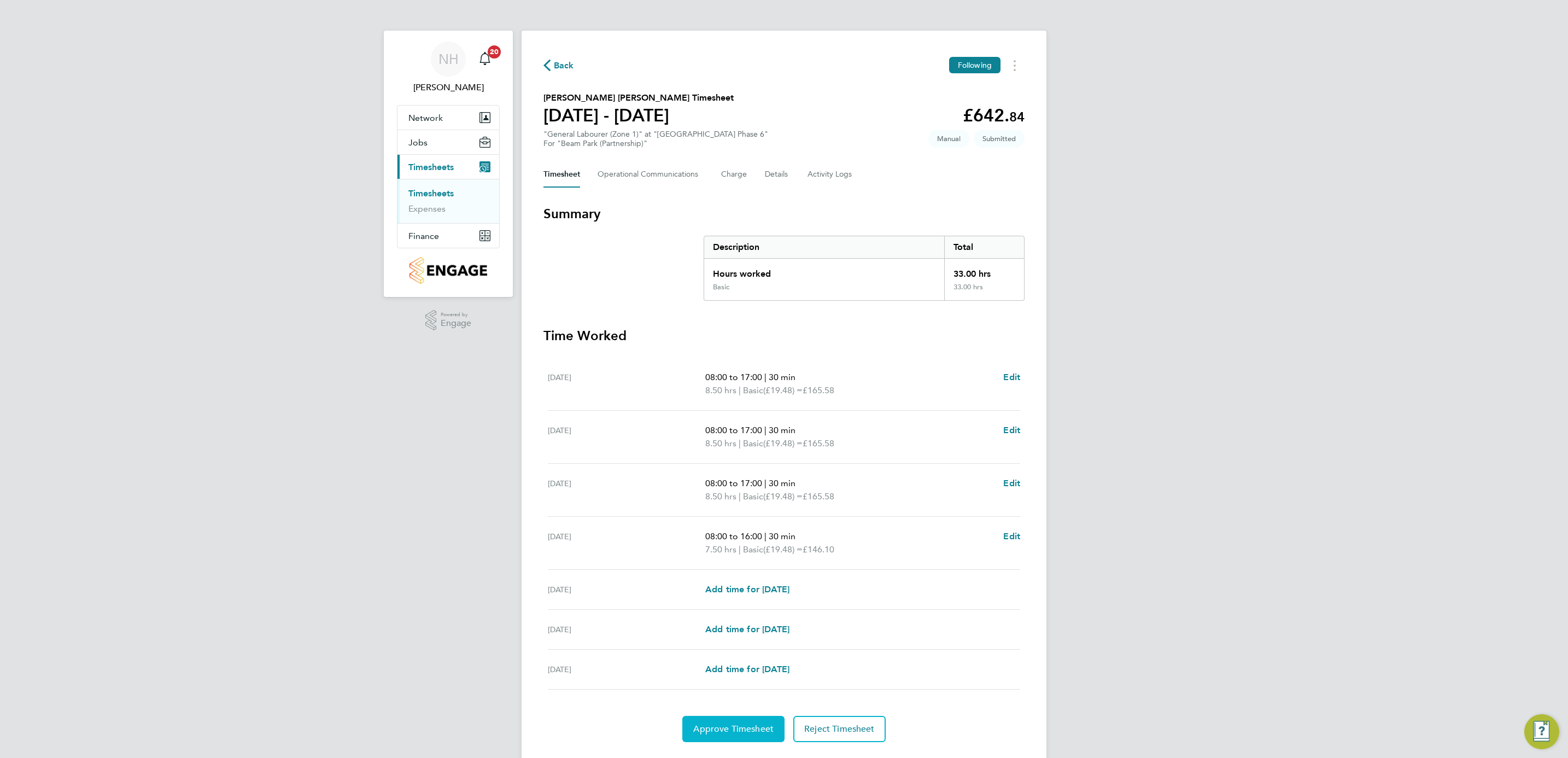
click at [744, 723] on button "Approve Timesheet" at bounding box center [733, 729] width 102 height 26
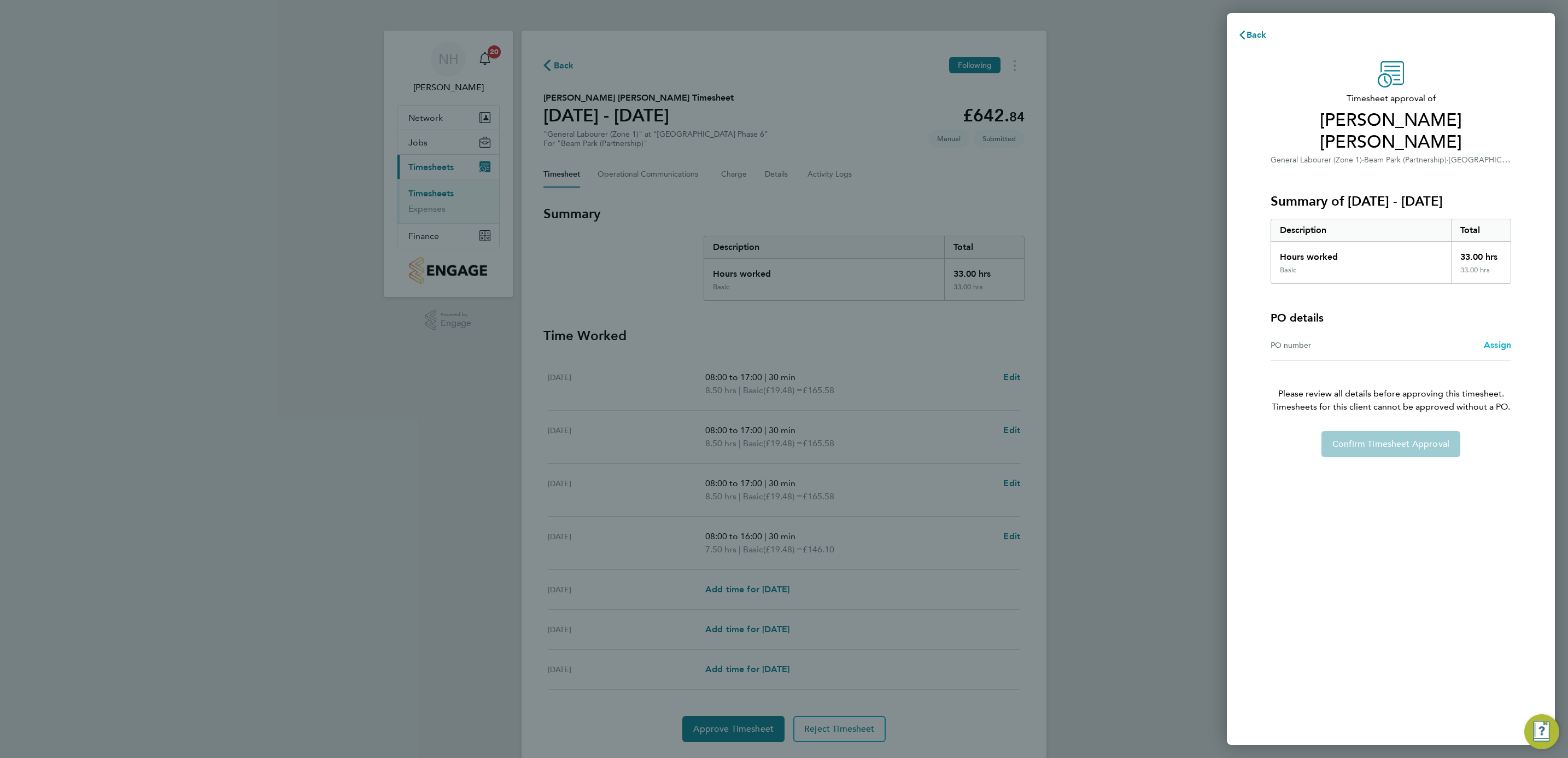
click at [1491, 340] on span "Assign" at bounding box center [1497, 345] width 27 height 10
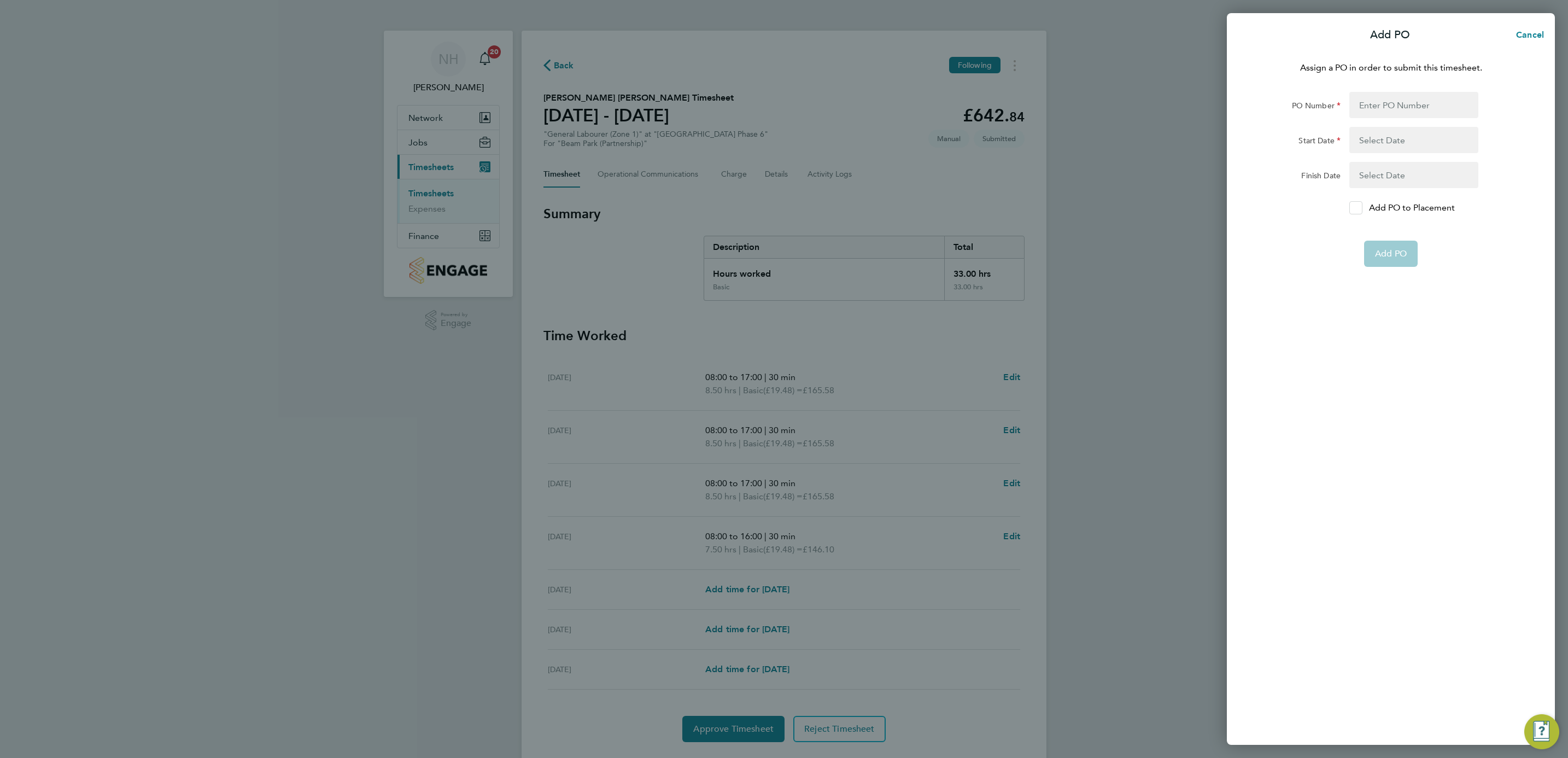
click at [1351, 207] on icon at bounding box center [1355, 208] width 8 height 7
click at [1360, 208] on input "Add PO to Placement" at bounding box center [1360, 208] width 0 height 0
click at [1377, 110] on input "PO Number" at bounding box center [1414, 105] width 129 height 26
type input "H66979"
type input "[DATE]"
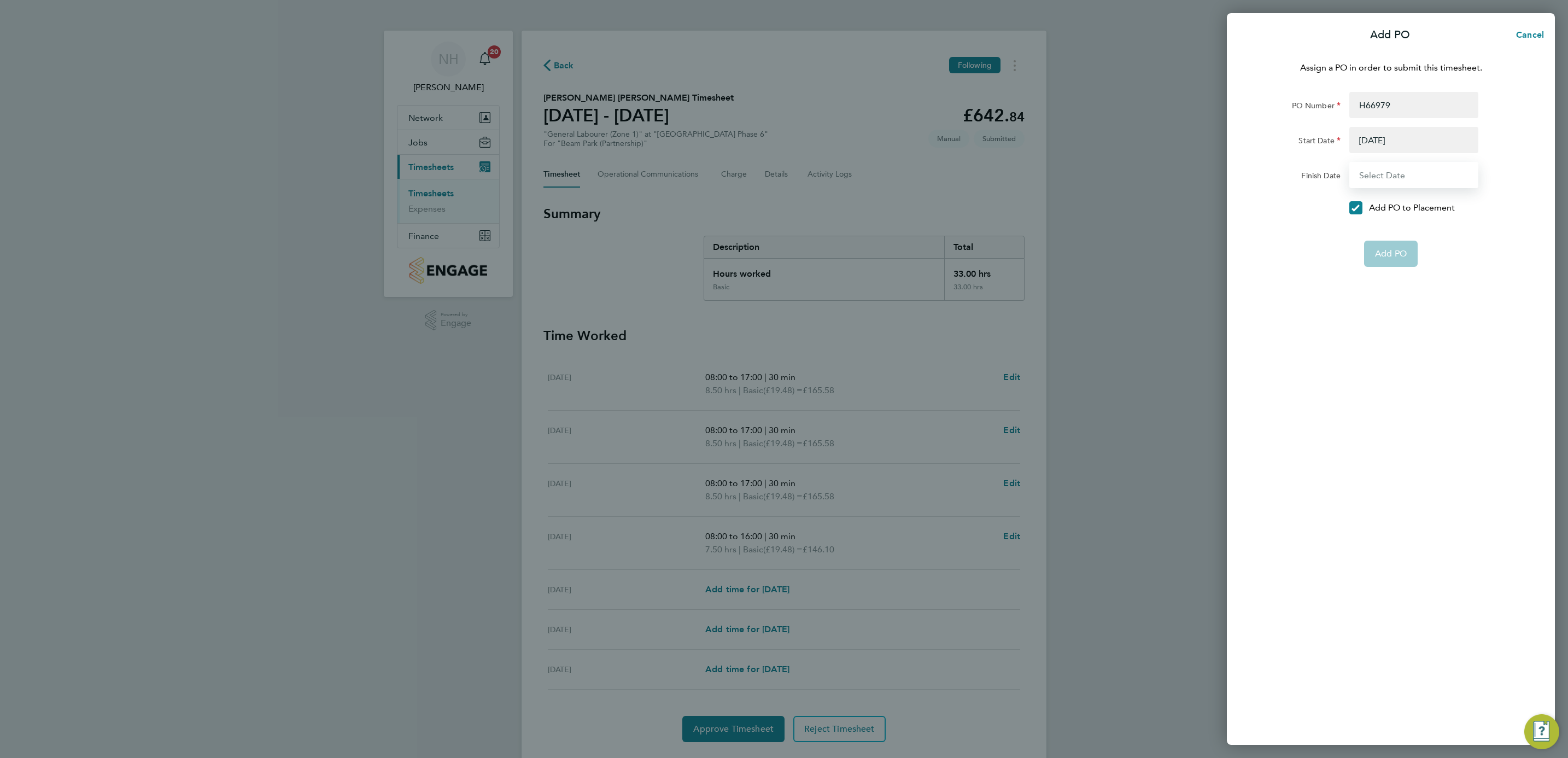
type input "[DATE]"
click at [1386, 222] on span "Add PO" at bounding box center [1391, 228] width 32 height 11
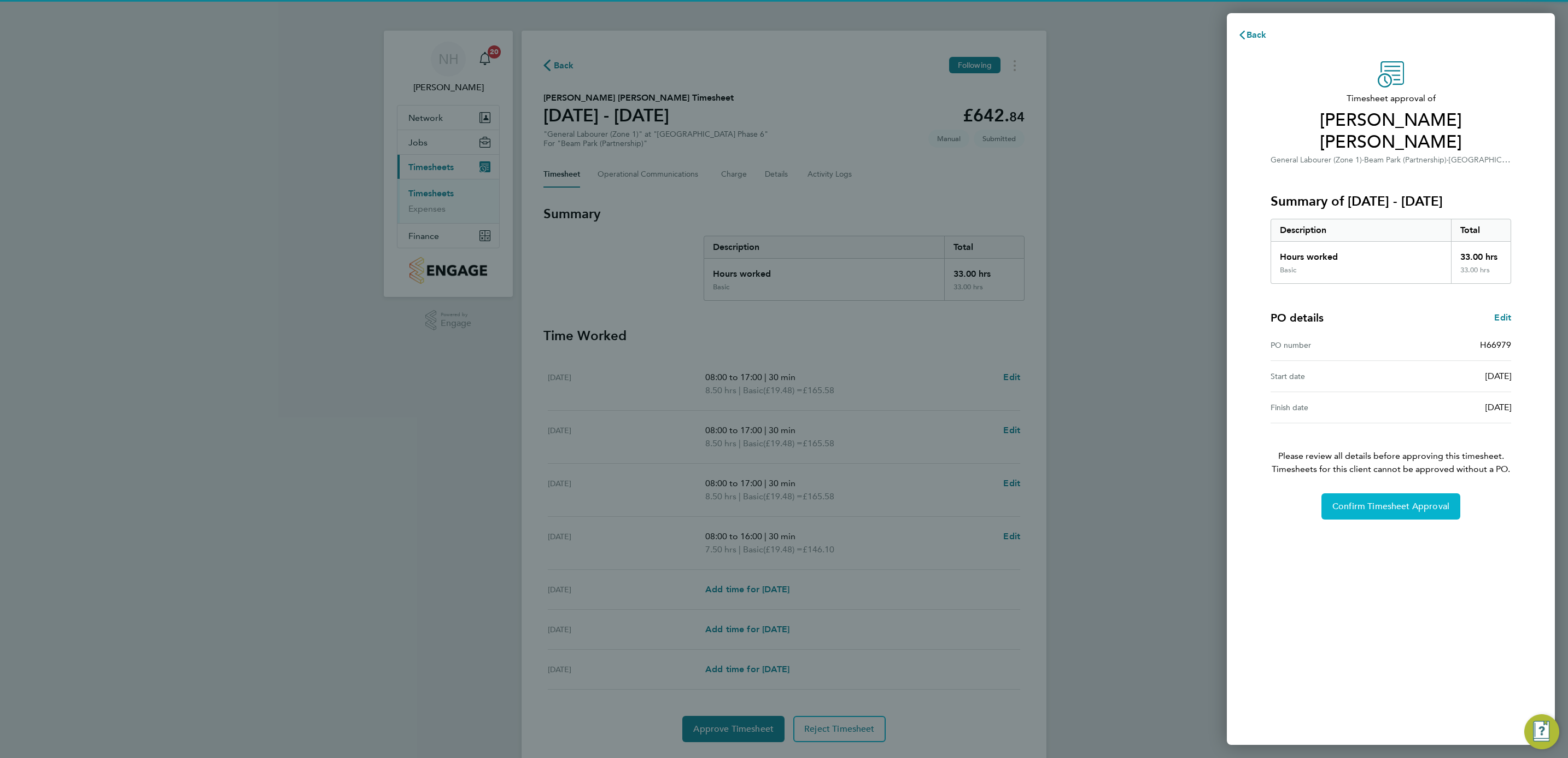
click at [1368, 501] on span "Confirm Timesheet Approval" at bounding box center [1391, 507] width 117 height 11
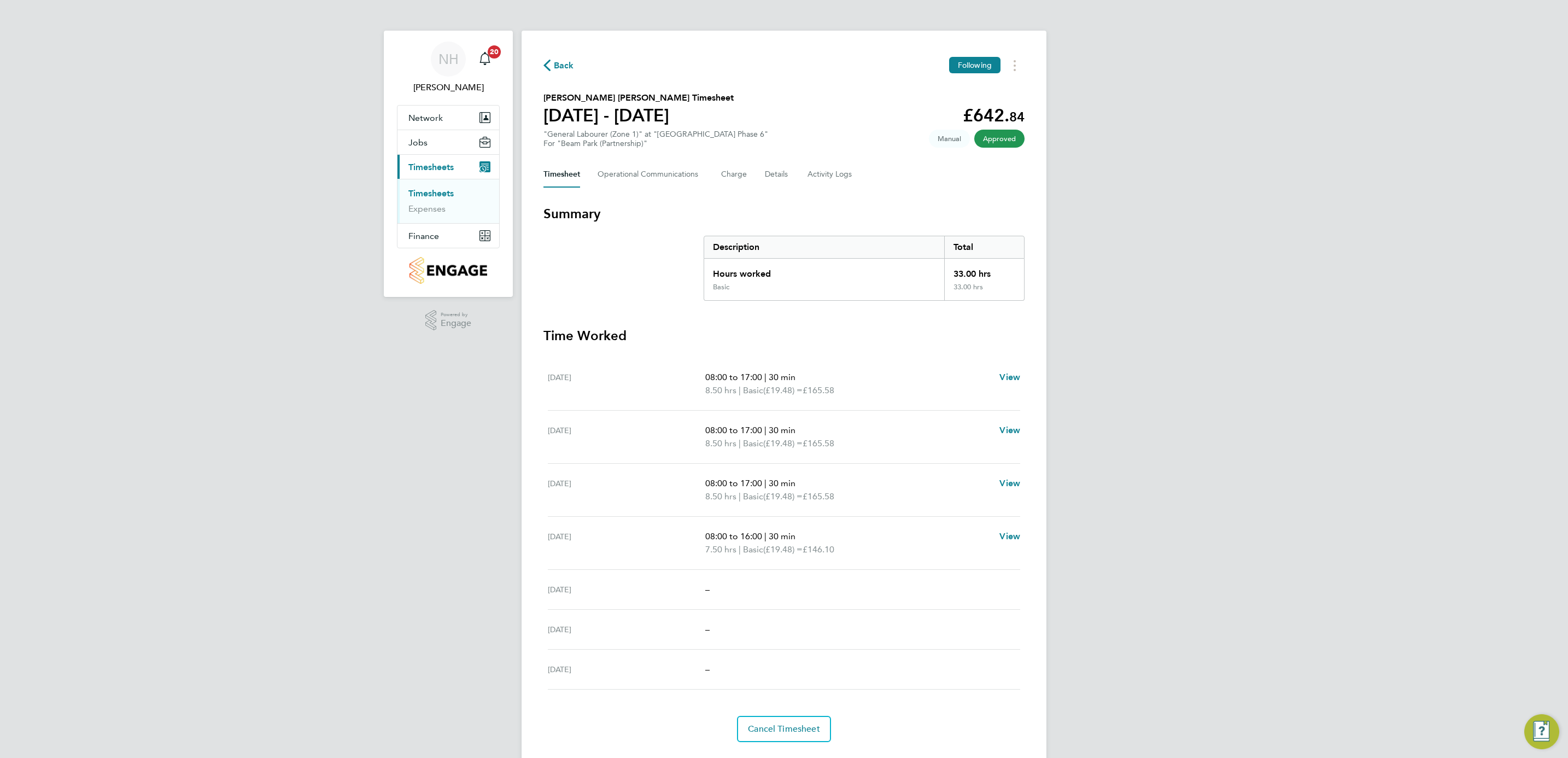
click at [546, 63] on icon "button" at bounding box center [547, 65] width 7 height 12
